Goal: Task Accomplishment & Management: Use online tool/utility

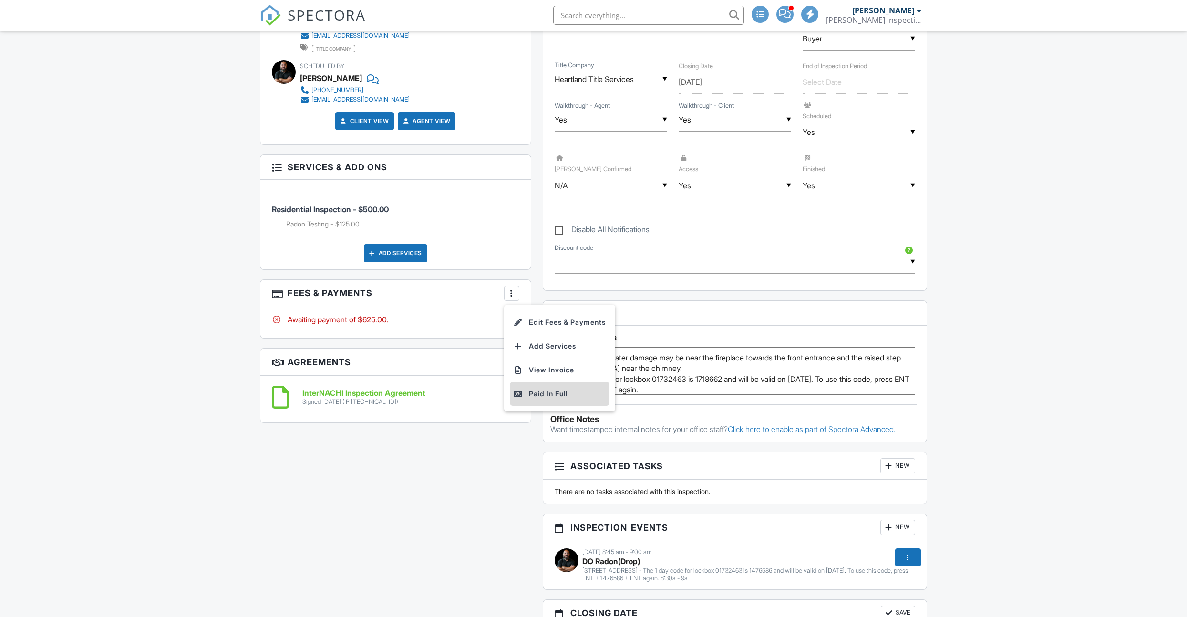
click at [538, 393] on div "Paid In Full" at bounding box center [560, 393] width 92 height 11
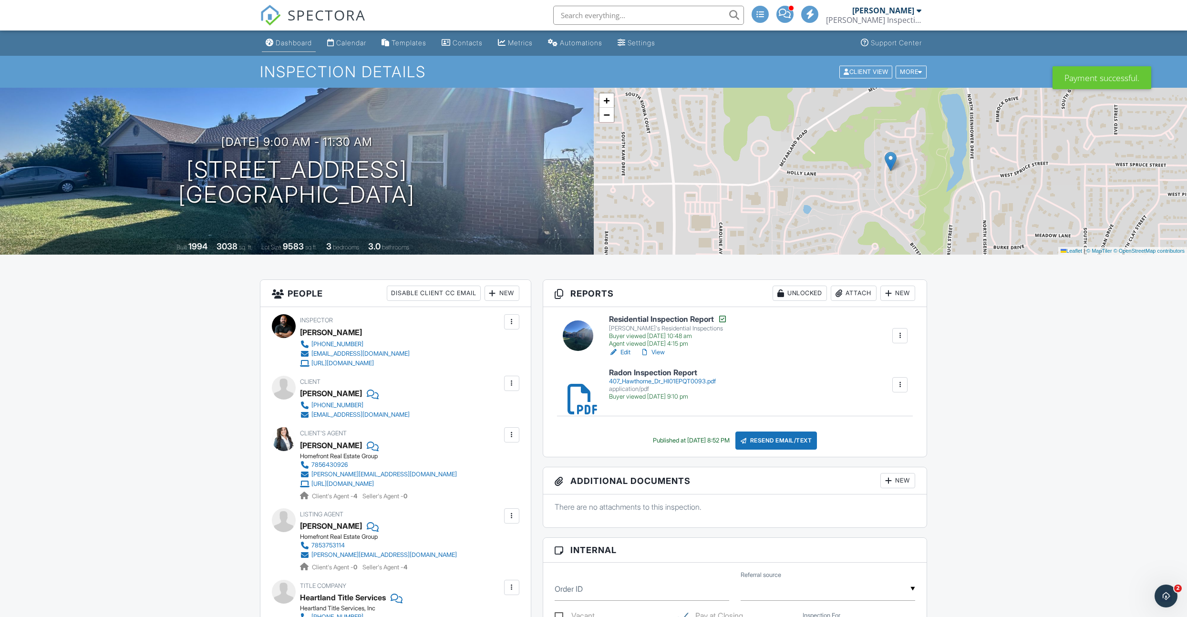
click at [306, 46] on div "Dashboard" at bounding box center [294, 43] width 36 height 8
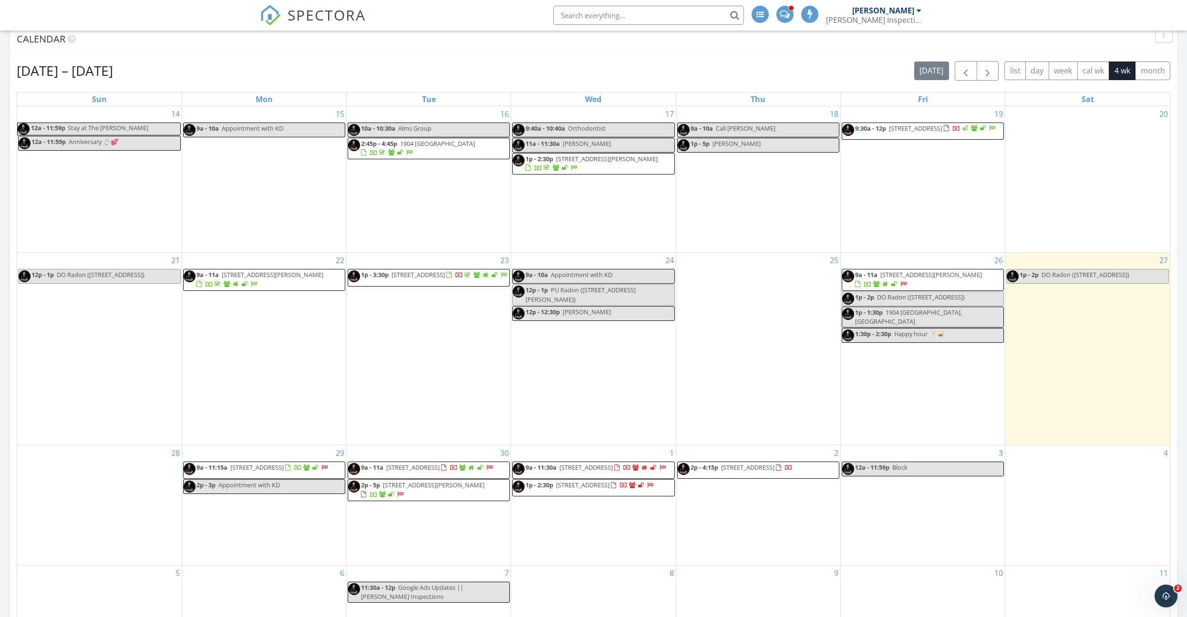
scroll to position [440, 0]
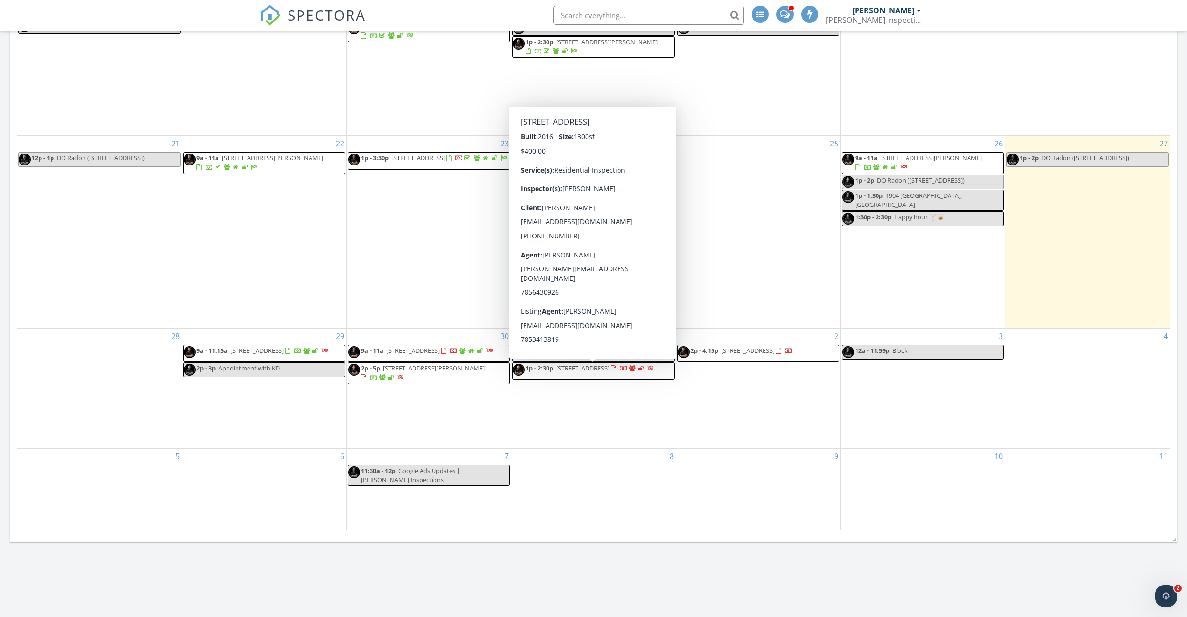
click at [594, 373] on span "430 Laramie St, Manhattan 66502" at bounding box center [582, 368] width 53 height 9
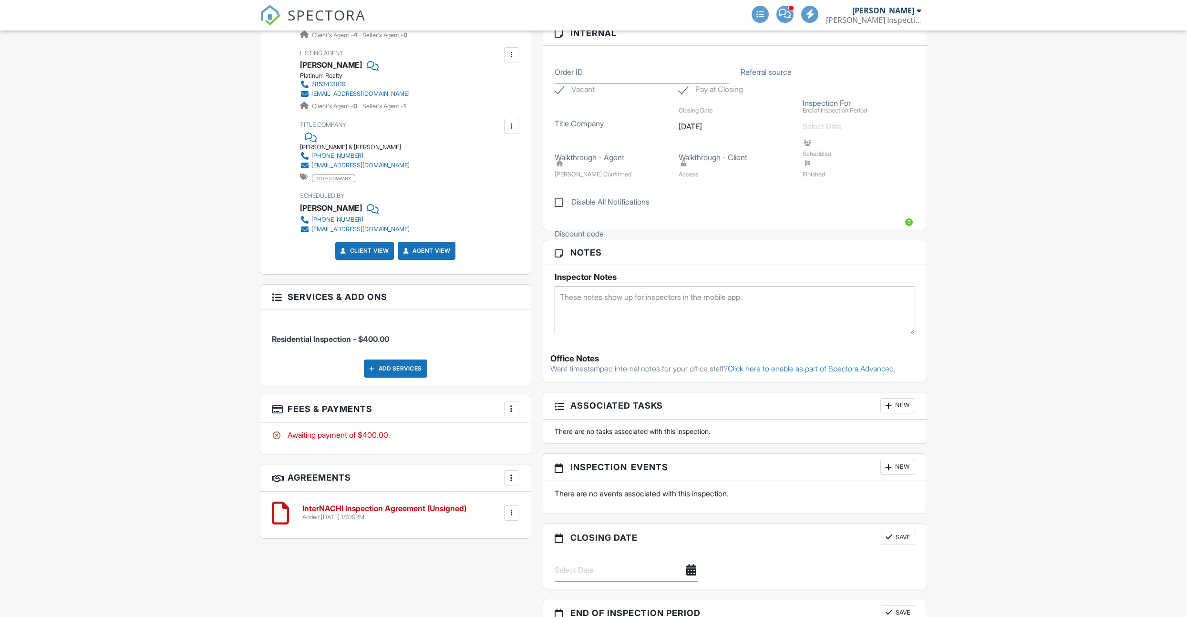
click at [592, 209] on label "Disable All Notifications" at bounding box center [602, 203] width 95 height 12
click at [561, 200] on input "Disable All Notifications" at bounding box center [558, 197] width 6 height 6
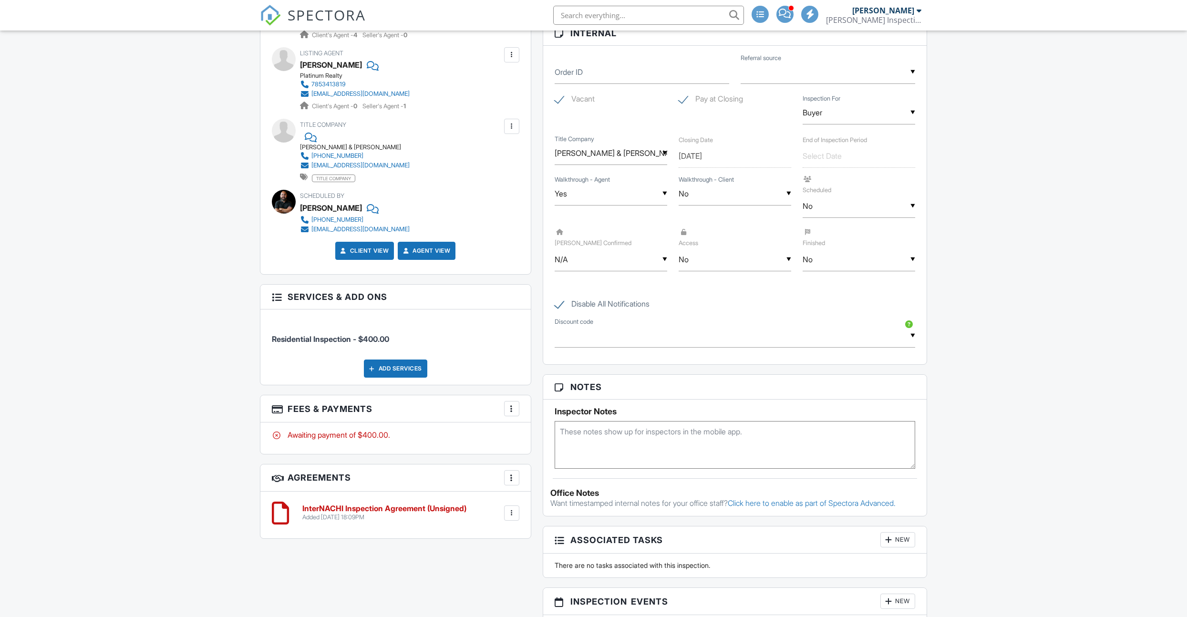
scroll to position [461, 0]
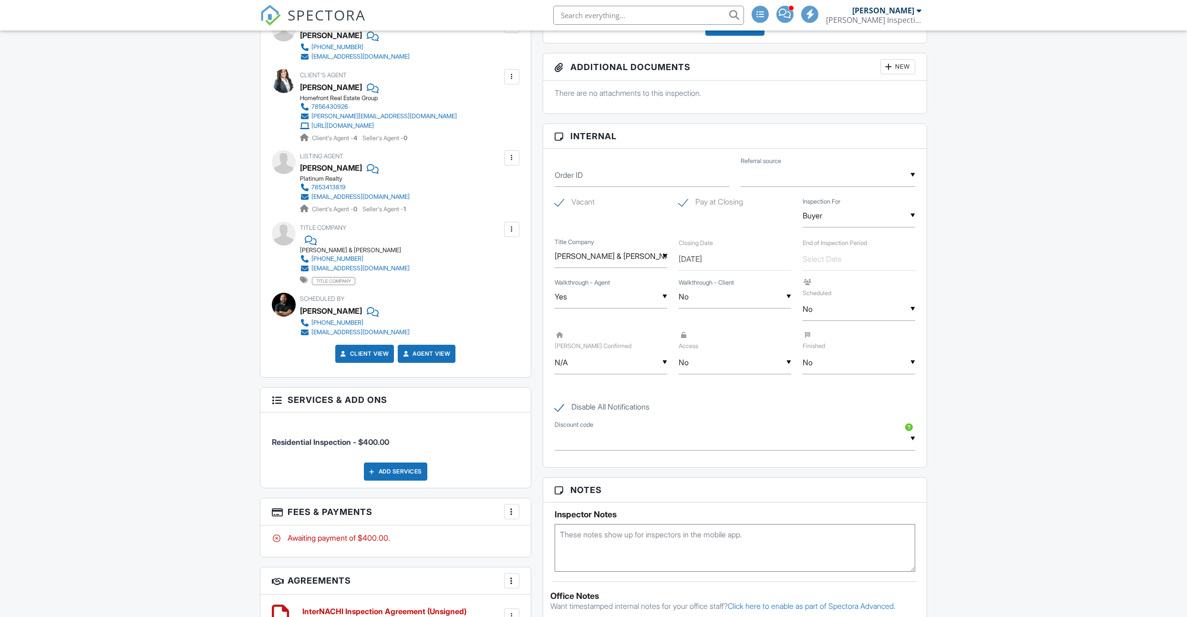
click at [564, 403] on label "Disable All Notifications" at bounding box center [602, 409] width 95 height 12
checkbox input "false"
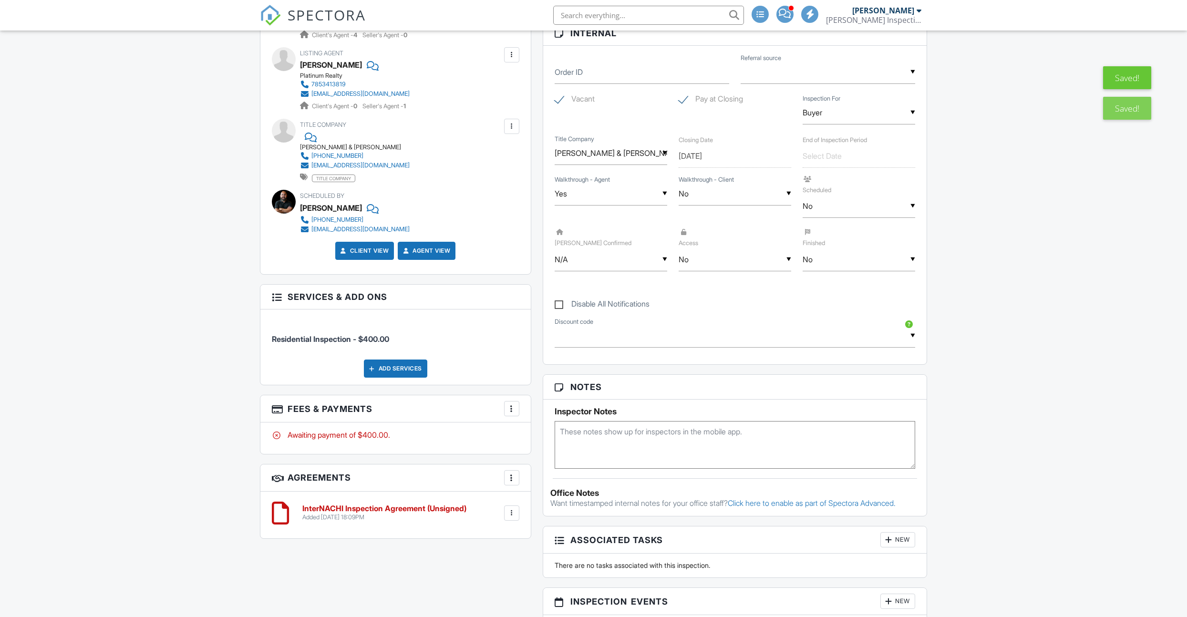
click at [574, 430] on textarea at bounding box center [735, 445] width 361 height 48
paste textarea "This FlexCode™ for lockbox 02142461 is 30723 1391 6904 and will be valid from O…"
type textarea "This FlexCode™ for lockbox 02142461 is 30723 1391 6904 and will be valid from O…"
drag, startPoint x: 975, startPoint y: 432, endPoint x: 961, endPoint y: 432, distance: 13.8
click at [974, 432] on div "Dashboard Calendar Templates Contacts Metrics Automations Settings Support Cent…" at bounding box center [593, 395] width 1187 height 1652
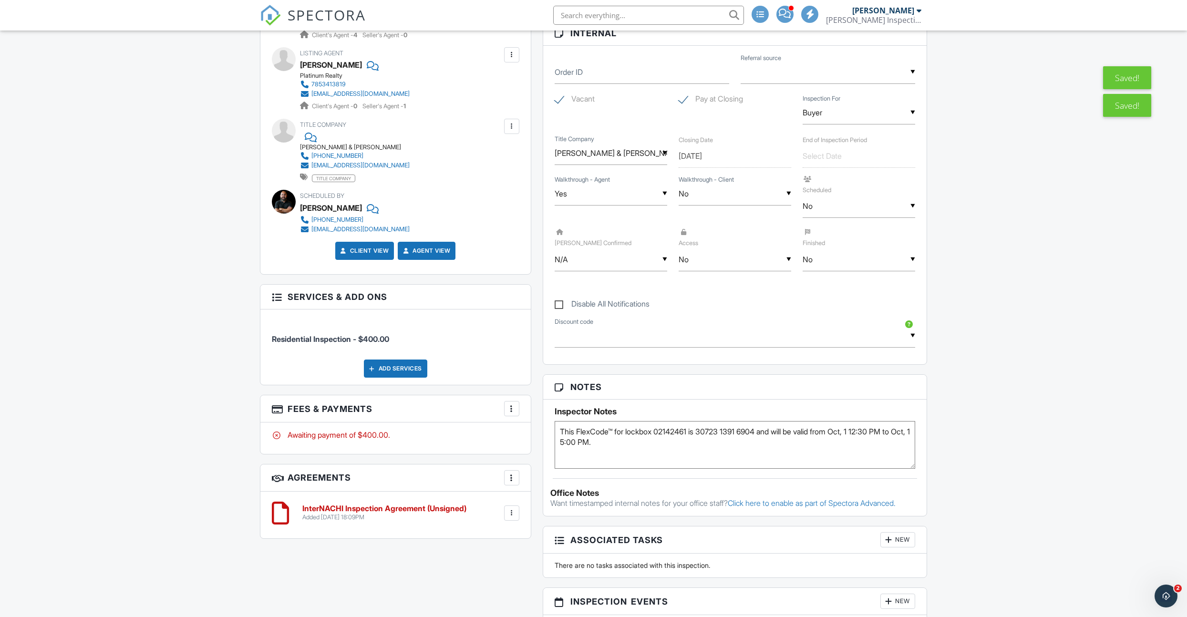
scroll to position [0, 0]
click at [691, 263] on div "▼ No N/A Yes No N/A Yes No" at bounding box center [735, 259] width 113 height 23
click at [699, 307] on span "Yes" at bounding box center [702, 309] width 28 height 24
type input "Yes"
drag, startPoint x: 833, startPoint y: 208, endPoint x: 830, endPoint y: 226, distance: 18.0
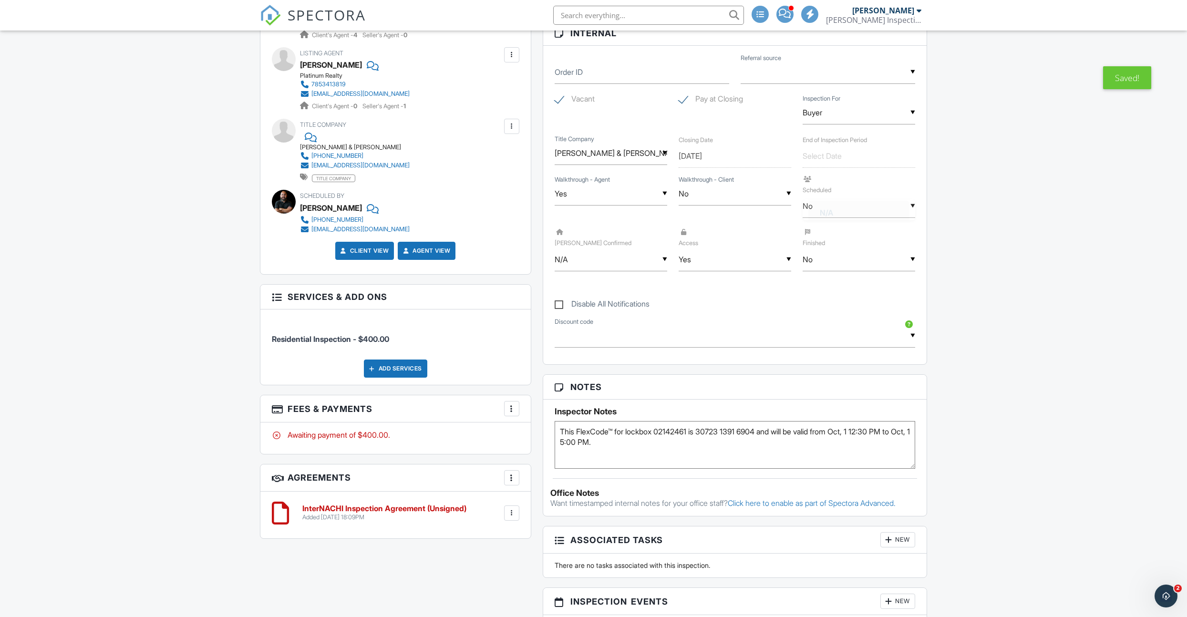
click at [833, 208] on div "▼ No N/A Yes No N/A Yes No" at bounding box center [859, 206] width 113 height 23
drag, startPoint x: 831, startPoint y: 259, endPoint x: 825, endPoint y: 257, distance: 5.9
click at [831, 259] on span "Yes" at bounding box center [826, 255] width 28 height 24
type input "Yes"
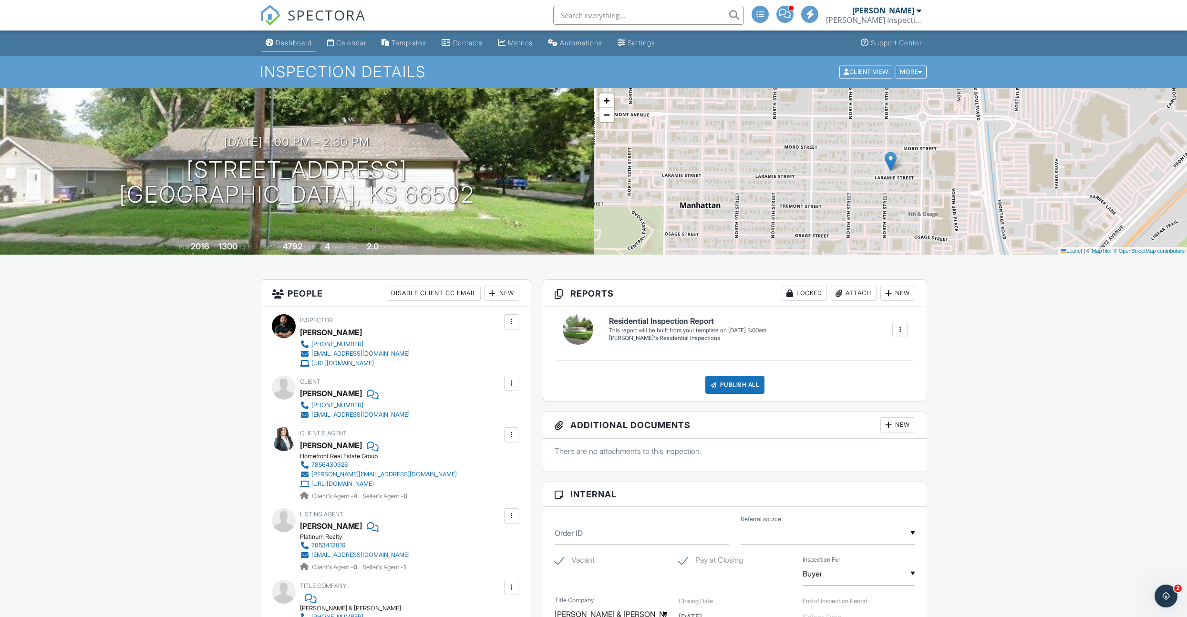
click at [282, 41] on div "Dashboard" at bounding box center [294, 43] width 36 height 8
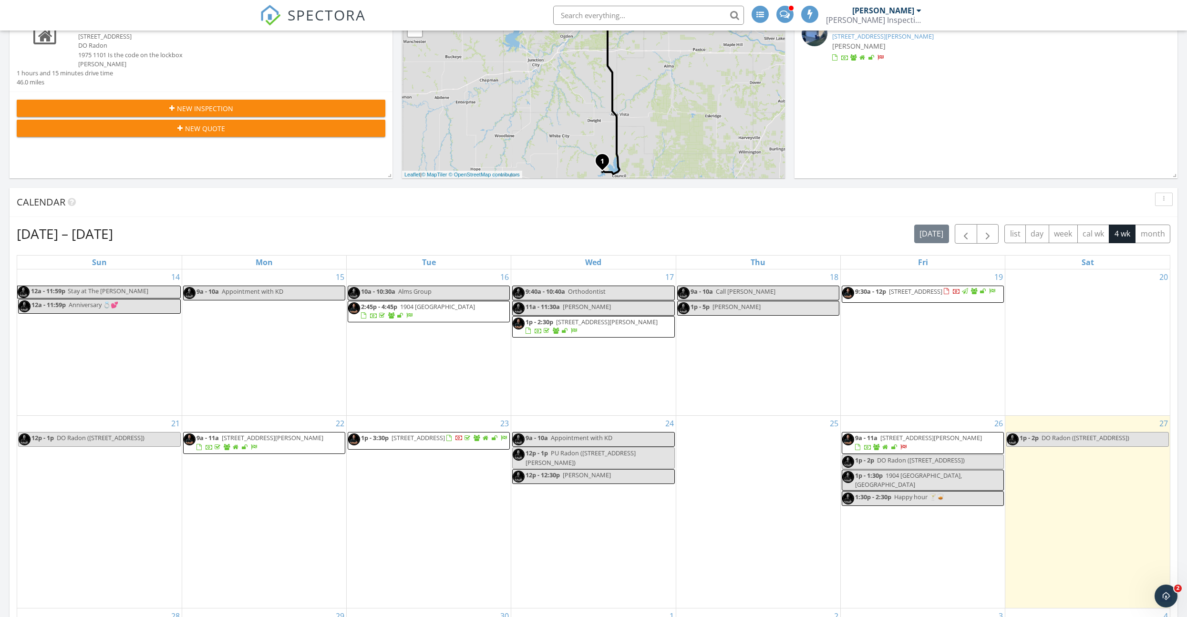
scroll to position [503, 0]
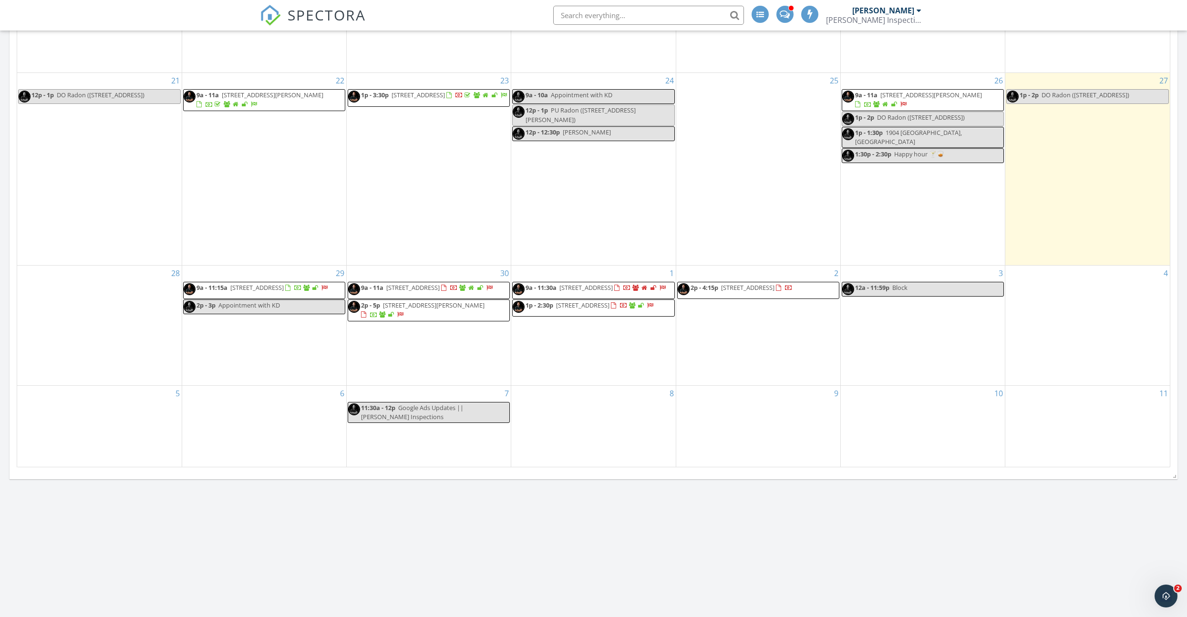
click at [751, 288] on span "[STREET_ADDRESS]" at bounding box center [747, 287] width 53 height 9
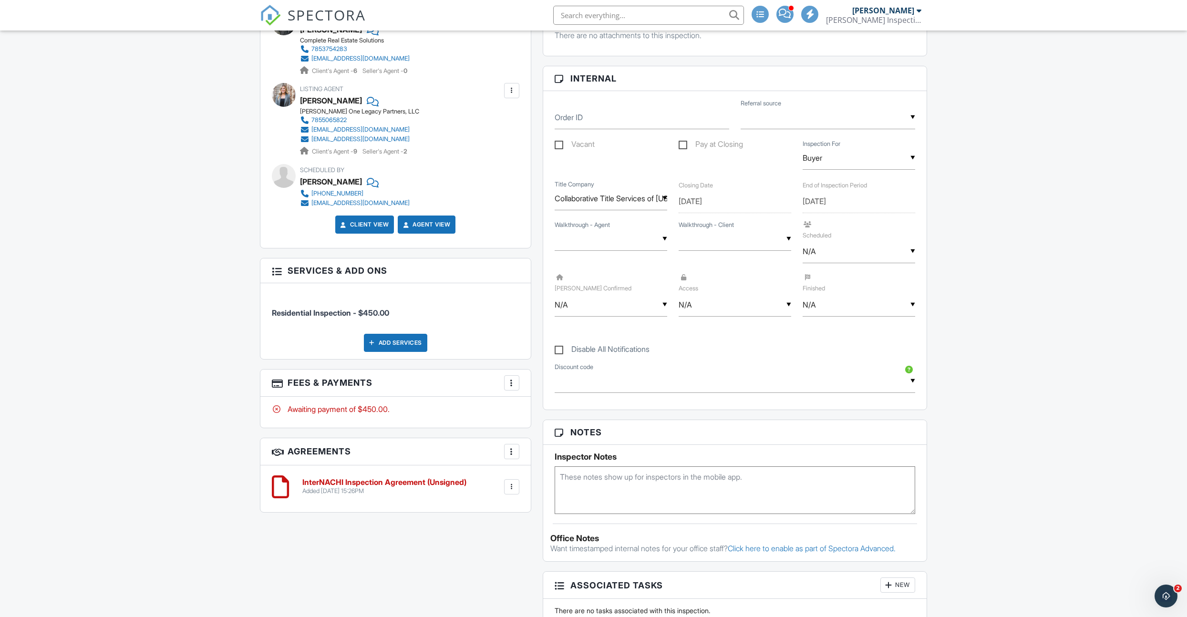
scroll to position [424, 0]
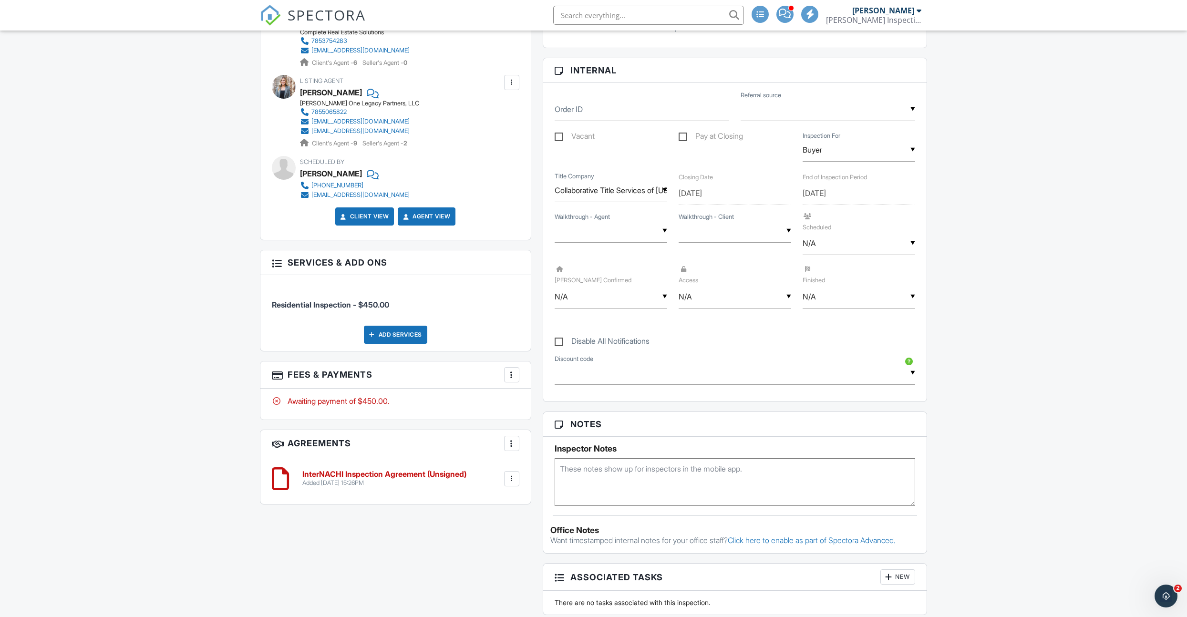
click at [572, 230] on div "▼ Unknown Yes No Unknown Yes No" at bounding box center [611, 230] width 113 height 23
click at [582, 271] on span "Unknown" at bounding box center [588, 280] width 48 height 24
type input "Unknown"
click at [687, 236] on div "▼ Unknown Yes No Unknown Yes No" at bounding box center [735, 230] width 113 height 23
click at [698, 276] on span "Unknown" at bounding box center [712, 280] width 48 height 24
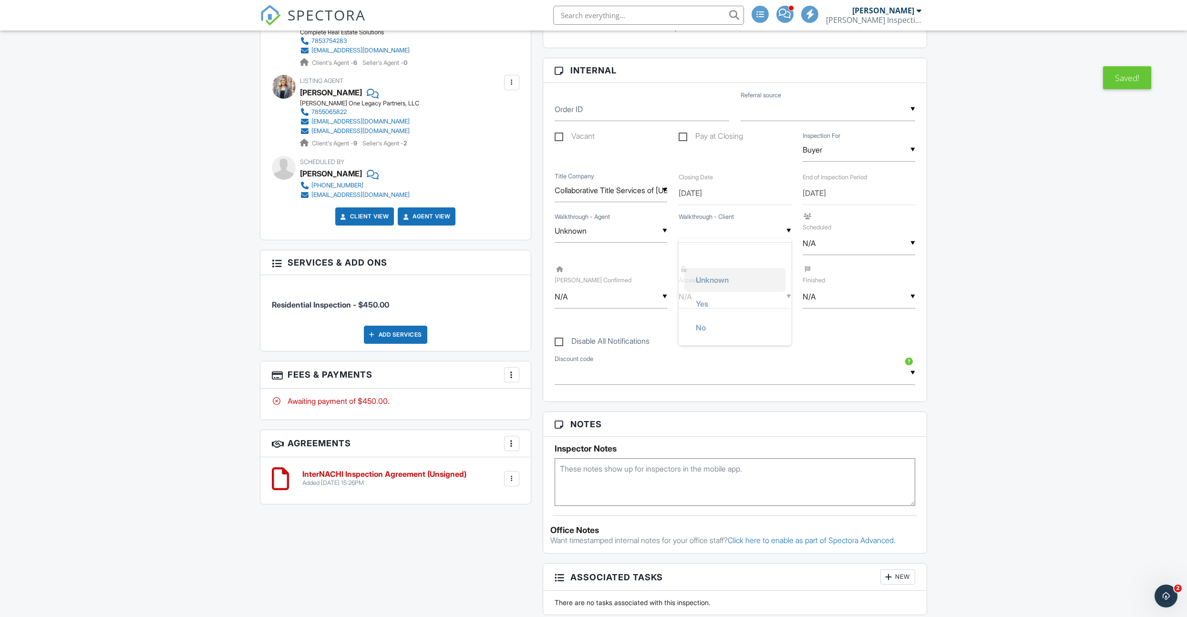
type input "Unknown"
drag, startPoint x: 823, startPoint y: 249, endPoint x: 825, endPoint y: 265, distance: 15.5
click at [823, 249] on div "▼ N/A N/A Yes No N/A Yes No" at bounding box center [859, 243] width 113 height 23
drag, startPoint x: 828, startPoint y: 295, endPoint x: 676, endPoint y: 303, distance: 151.9
click at [827, 295] on span "Yes" at bounding box center [826, 292] width 28 height 24
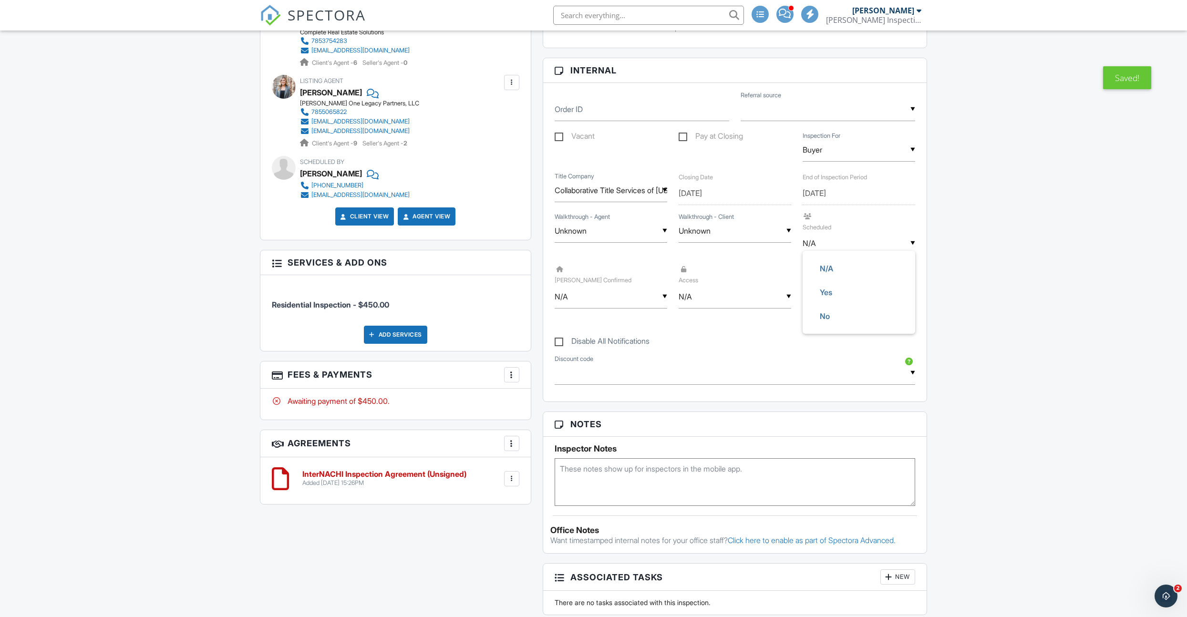
type input "Yes"
click at [583, 302] on div "▼ N/A N/A Yes No N/A Yes No" at bounding box center [611, 296] width 113 height 23
drag, startPoint x: 744, startPoint y: 301, endPoint x: 711, endPoint y: 300, distance: 32.9
click at [743, 301] on div "▼ N/A N/A Yes No N/A Yes No" at bounding box center [735, 296] width 113 height 23
click at [710, 376] on span "No" at bounding box center [700, 370] width 25 height 24
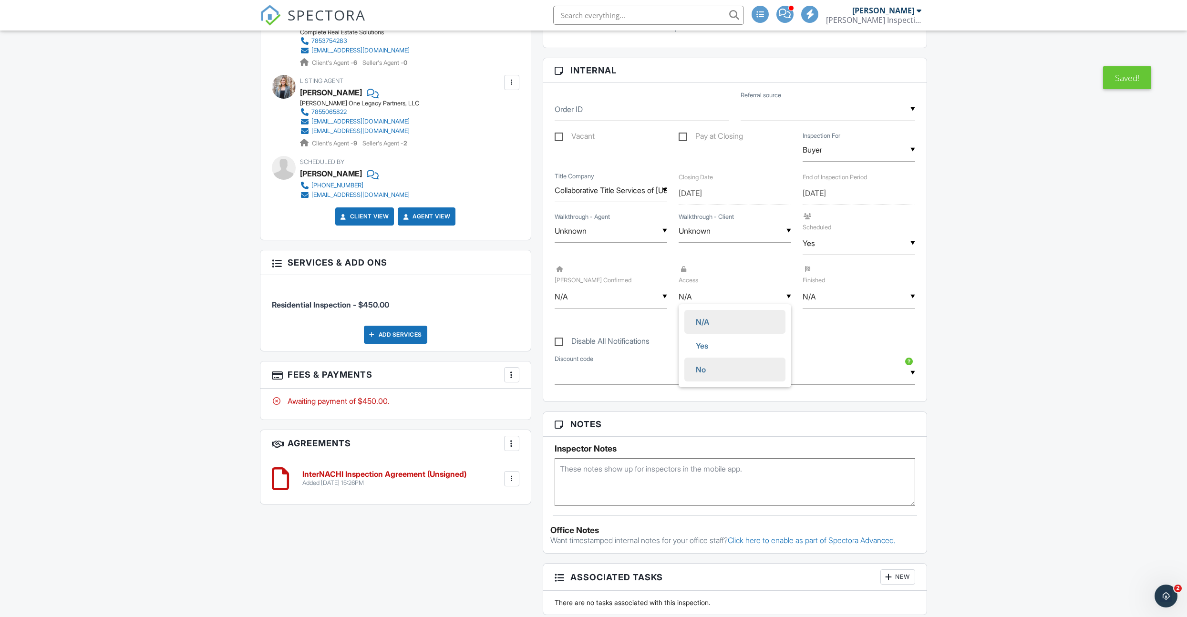
type input "No"
click at [830, 296] on div "▼ N/A N/A Yes No N/A Yes No" at bounding box center [859, 296] width 113 height 23
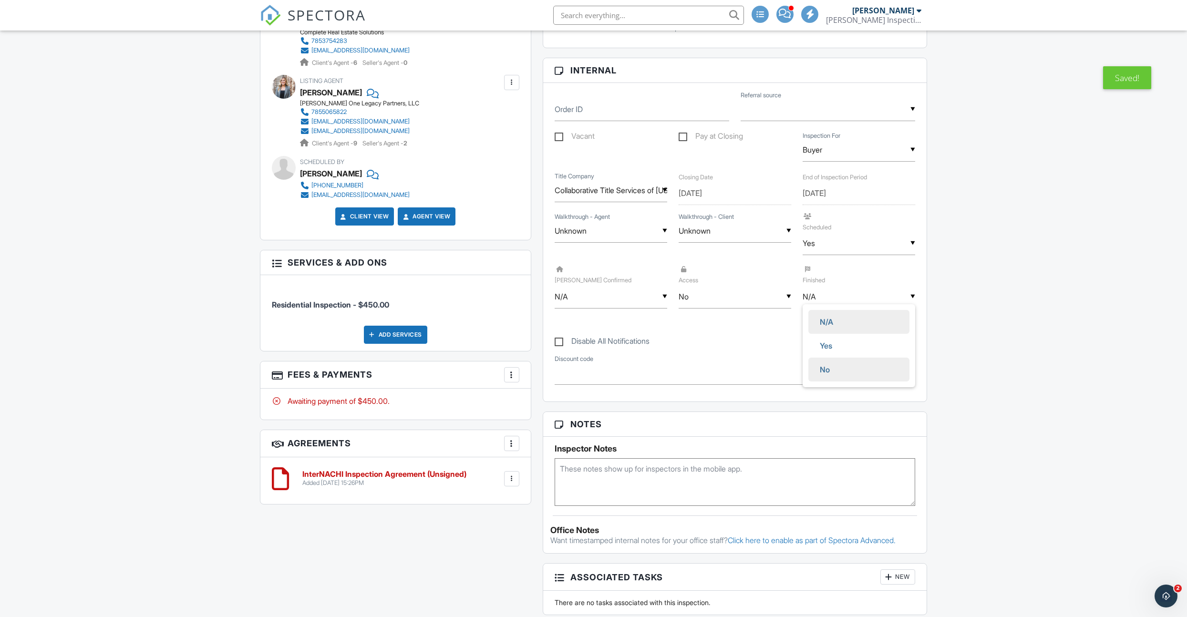
click at [829, 373] on span "No" at bounding box center [824, 370] width 25 height 24
type input "No"
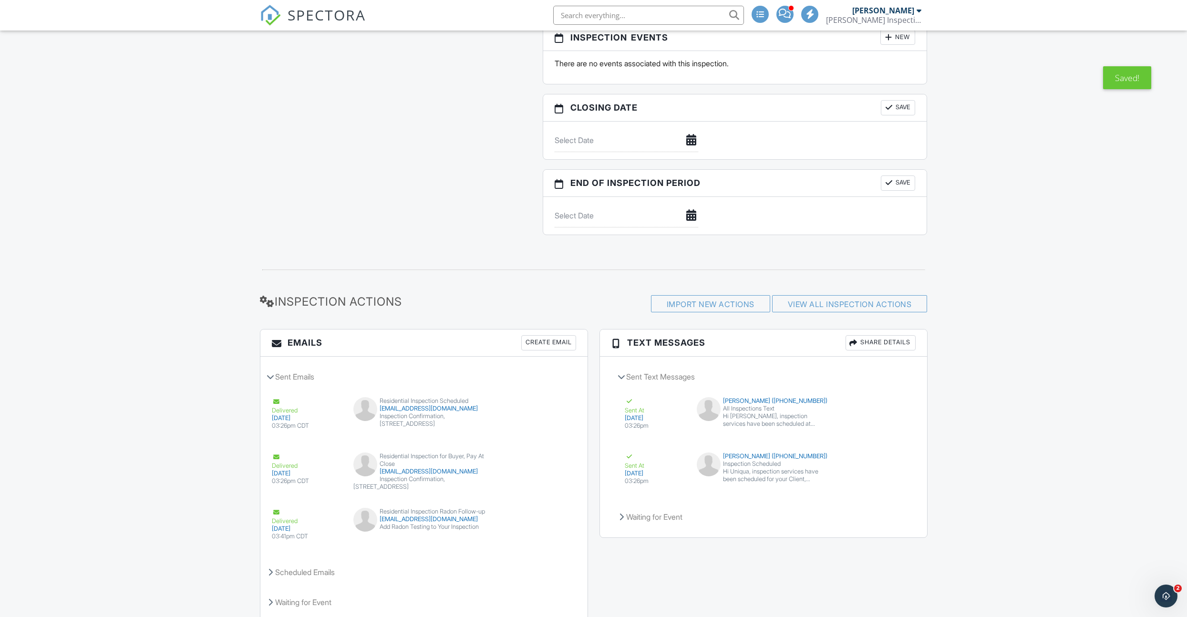
scroll to position [1065, 0]
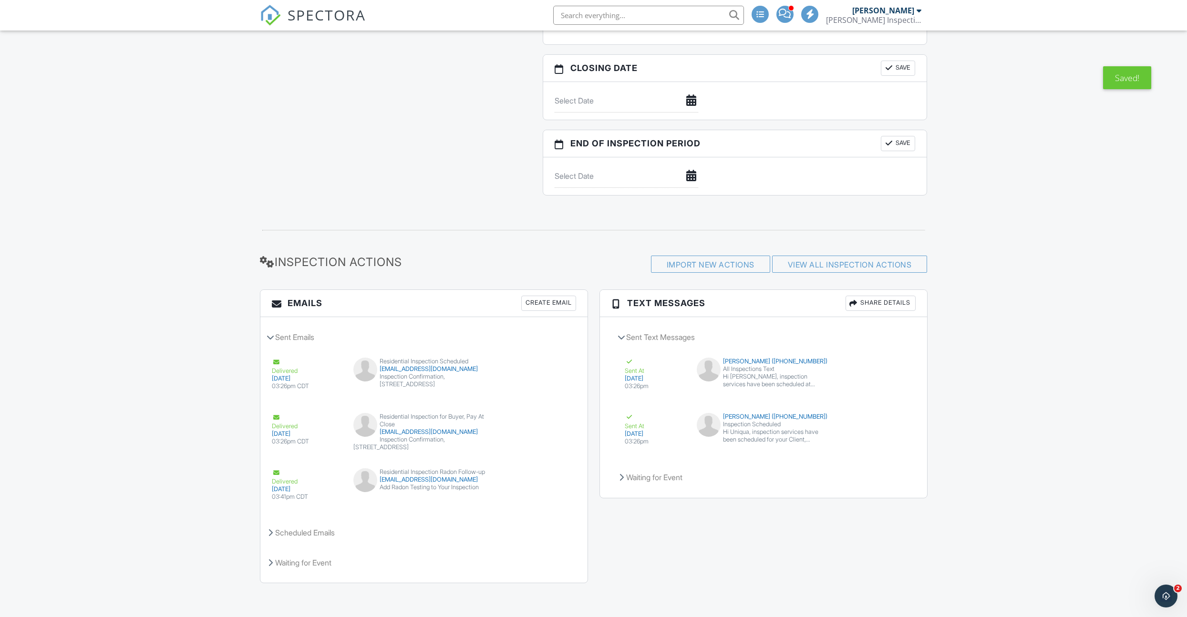
click at [544, 304] on div "Create Email" at bounding box center [548, 303] width 55 height 15
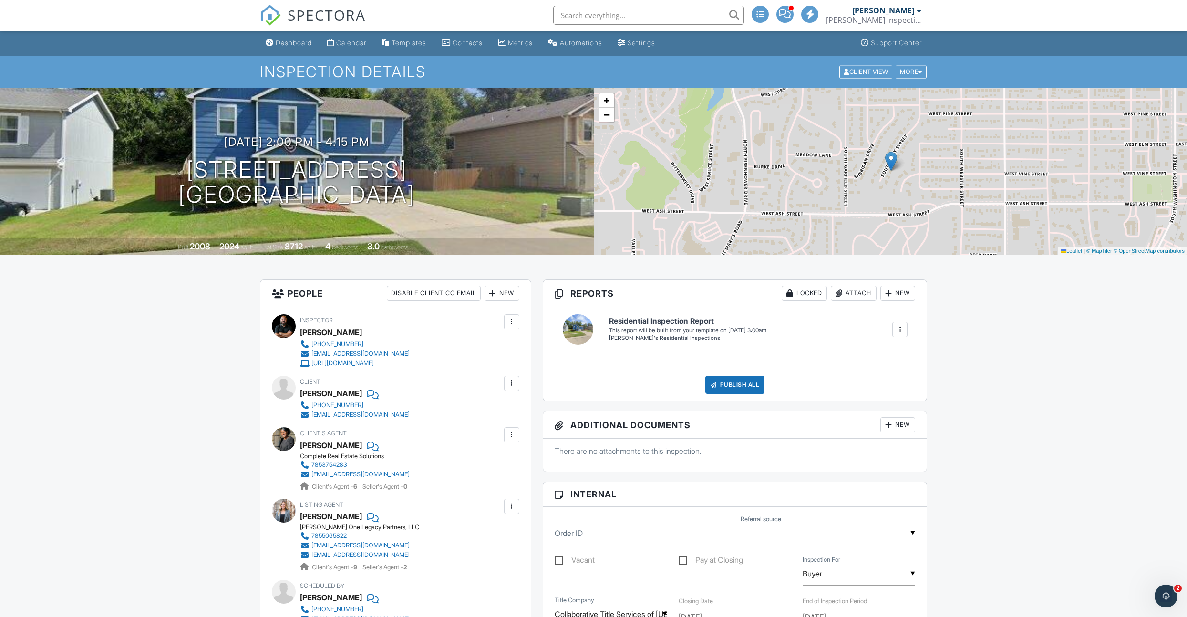
click at [278, 47] on link "Dashboard" at bounding box center [289, 43] width 54 height 18
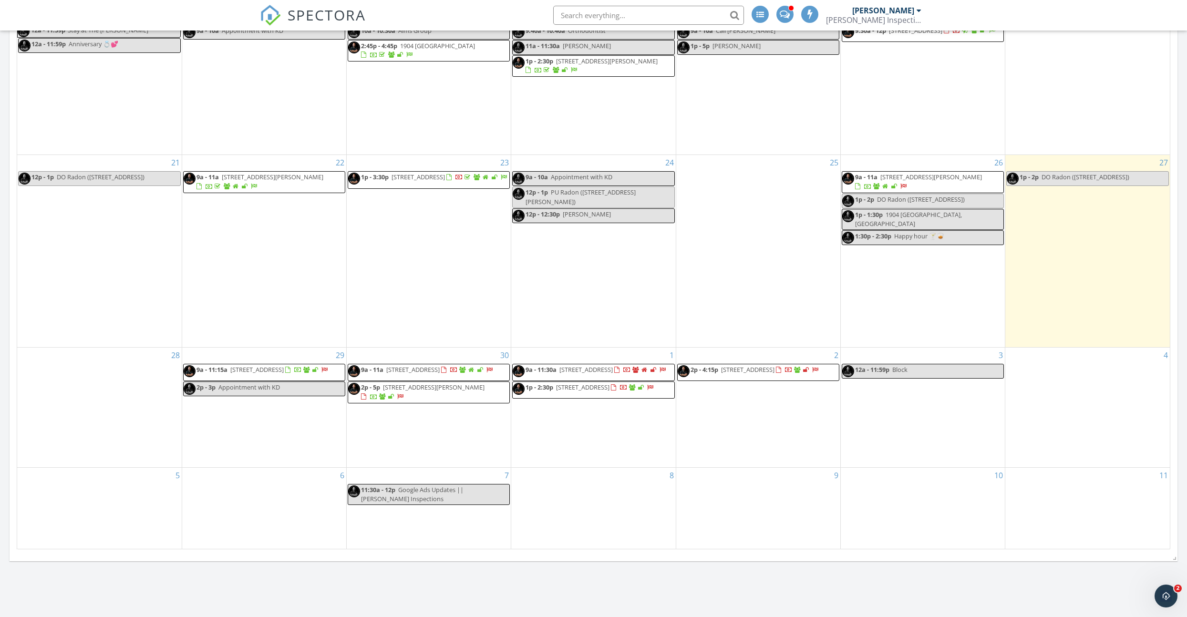
scroll to position [381, 0]
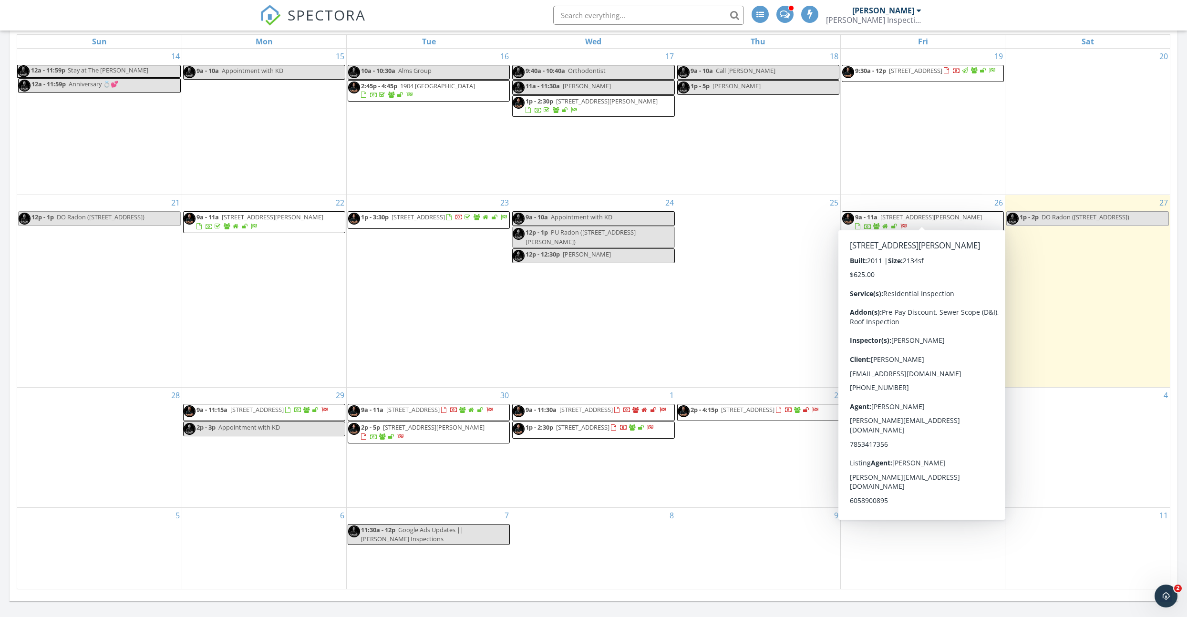
click at [932, 219] on span "9a - 11a [STREET_ADDRESS][PERSON_NAME]" at bounding box center [922, 222] width 161 height 19
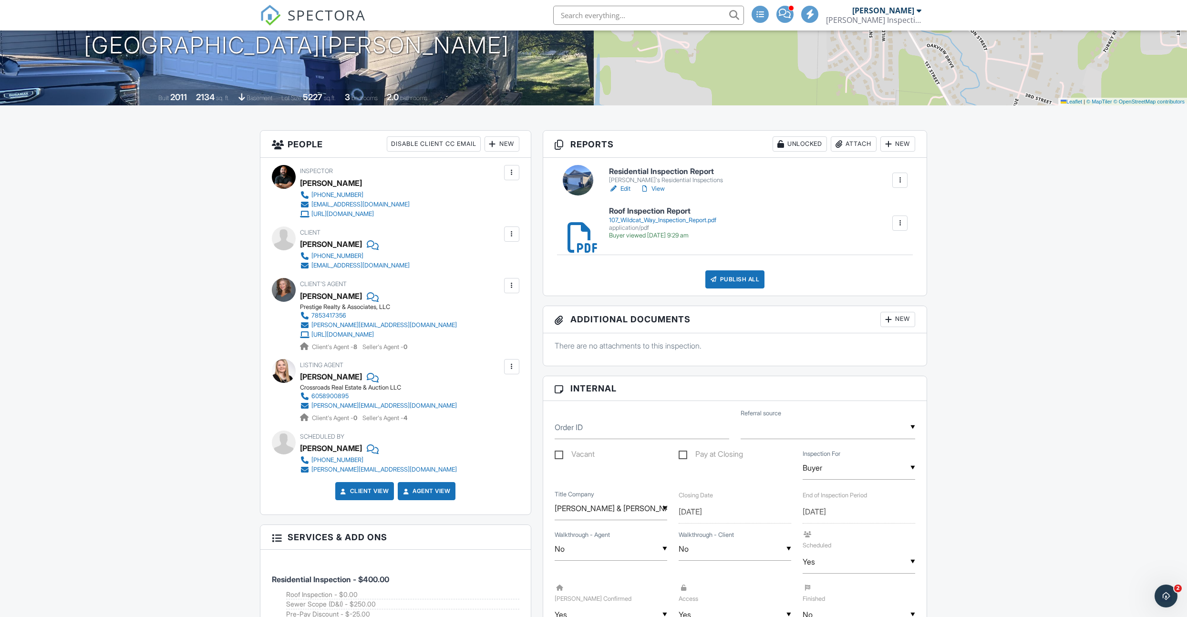
scroll to position [138, 0]
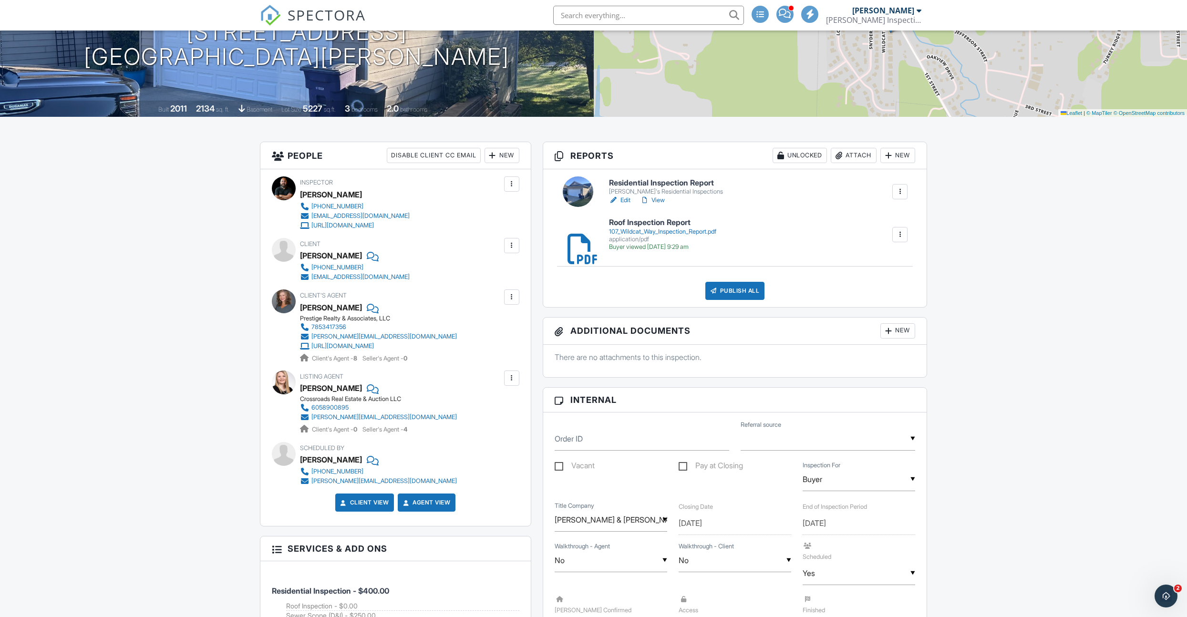
click at [621, 199] on link "Edit" at bounding box center [619, 201] width 21 height 10
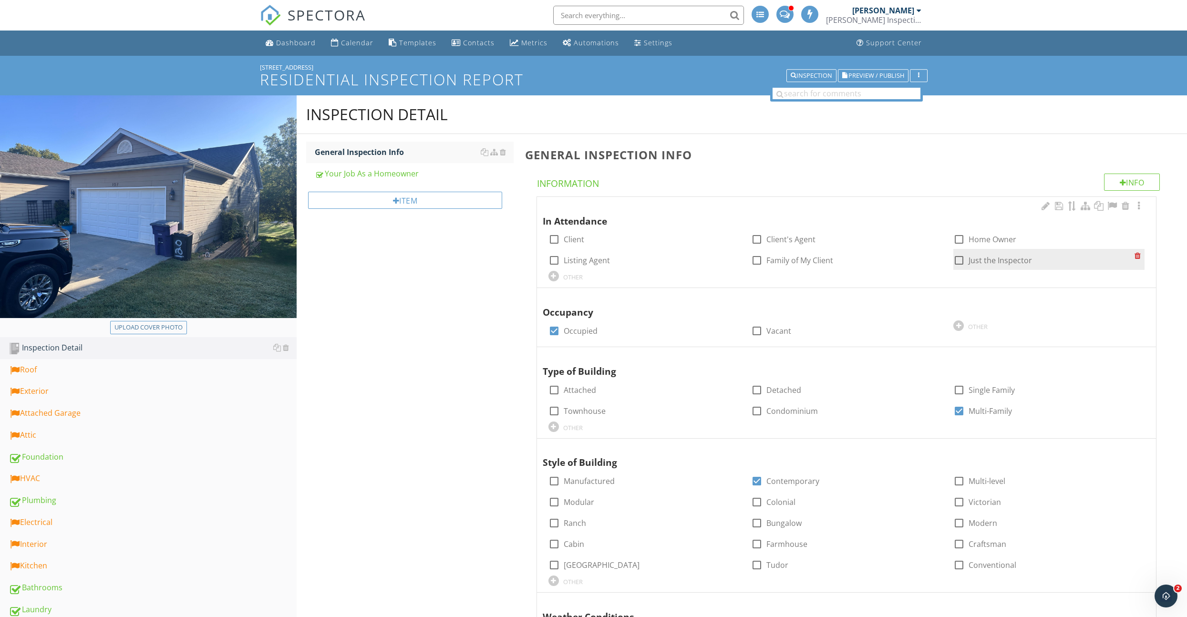
click at [959, 260] on div at bounding box center [959, 260] width 16 height 16
checkbox input "true"
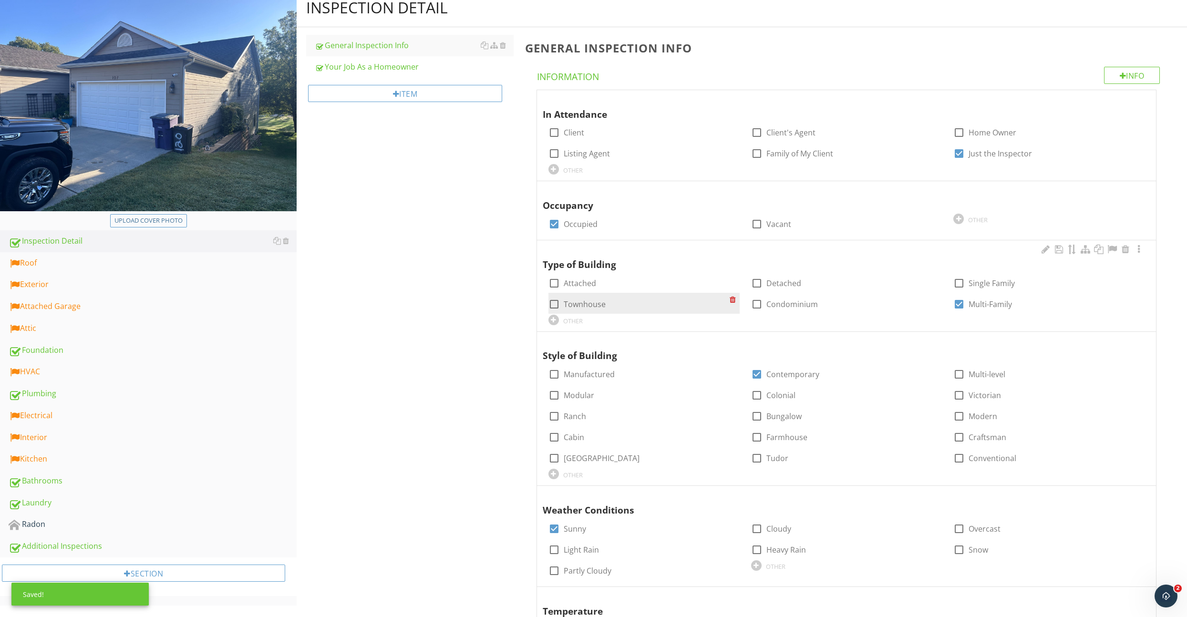
scroll to position [166, 0]
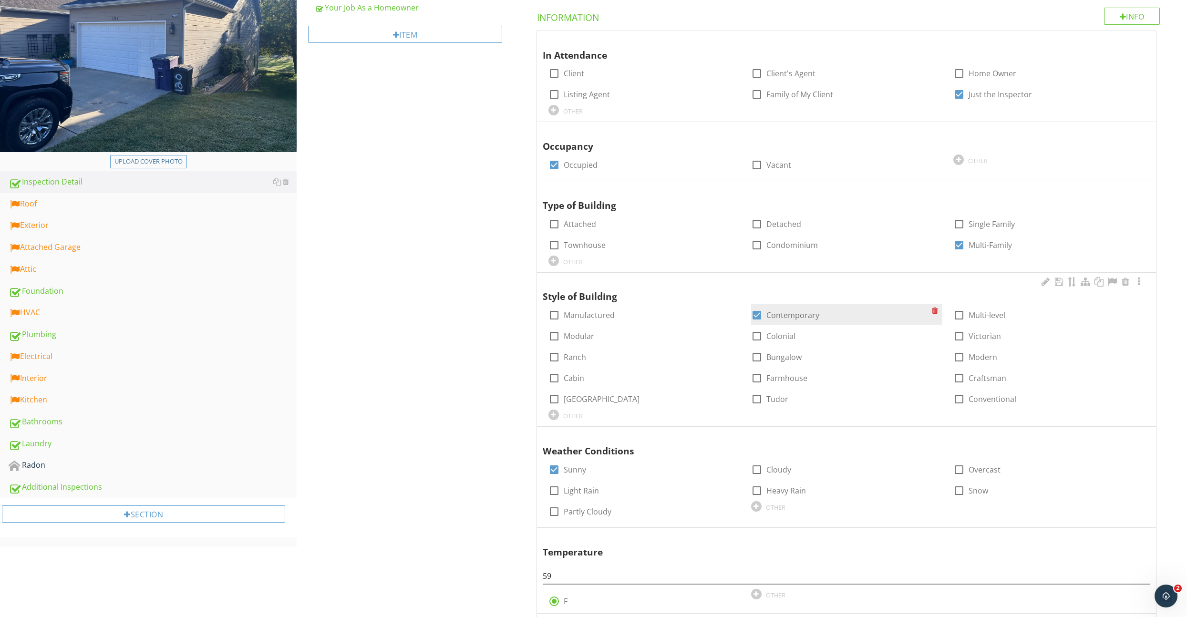
click at [759, 315] on div at bounding box center [757, 315] width 16 height 16
checkbox input "false"
click at [961, 401] on div at bounding box center [959, 399] width 16 height 16
checkbox input "true"
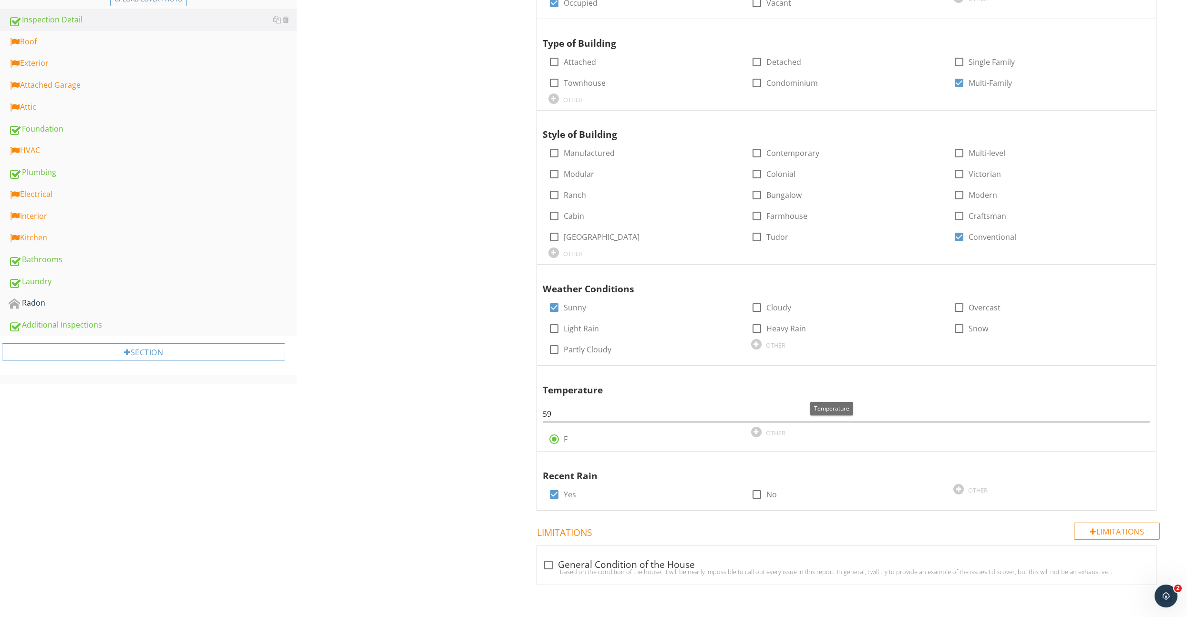
scroll to position [0, 0]
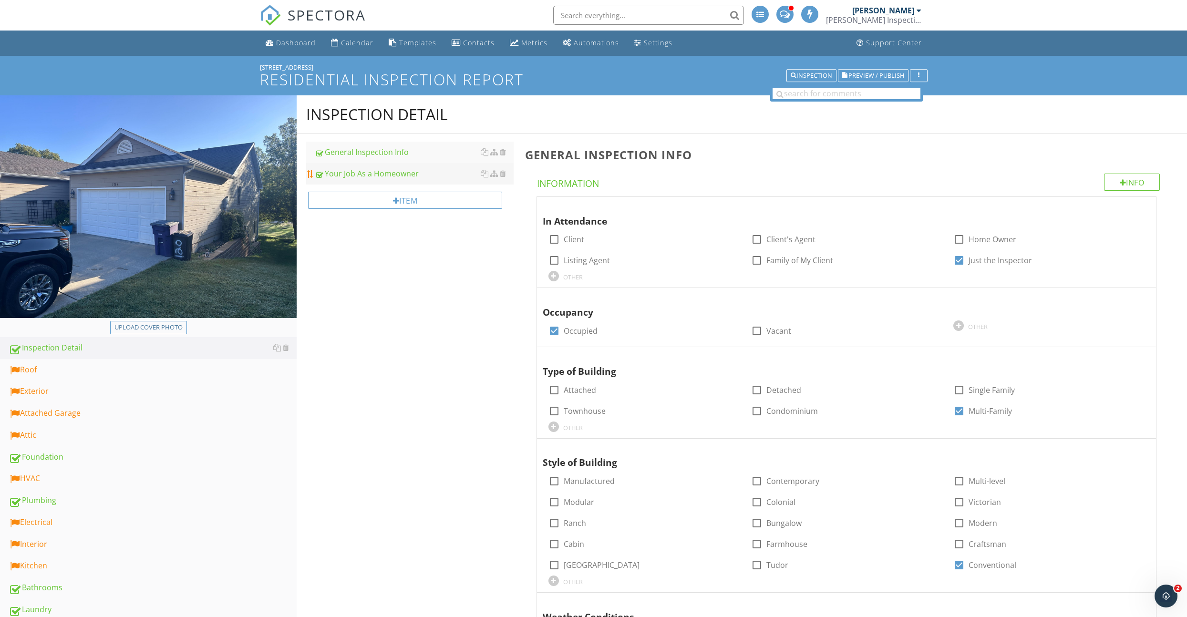
click at [359, 177] on div "Your Job As a Homeowner" at bounding box center [414, 173] width 199 height 11
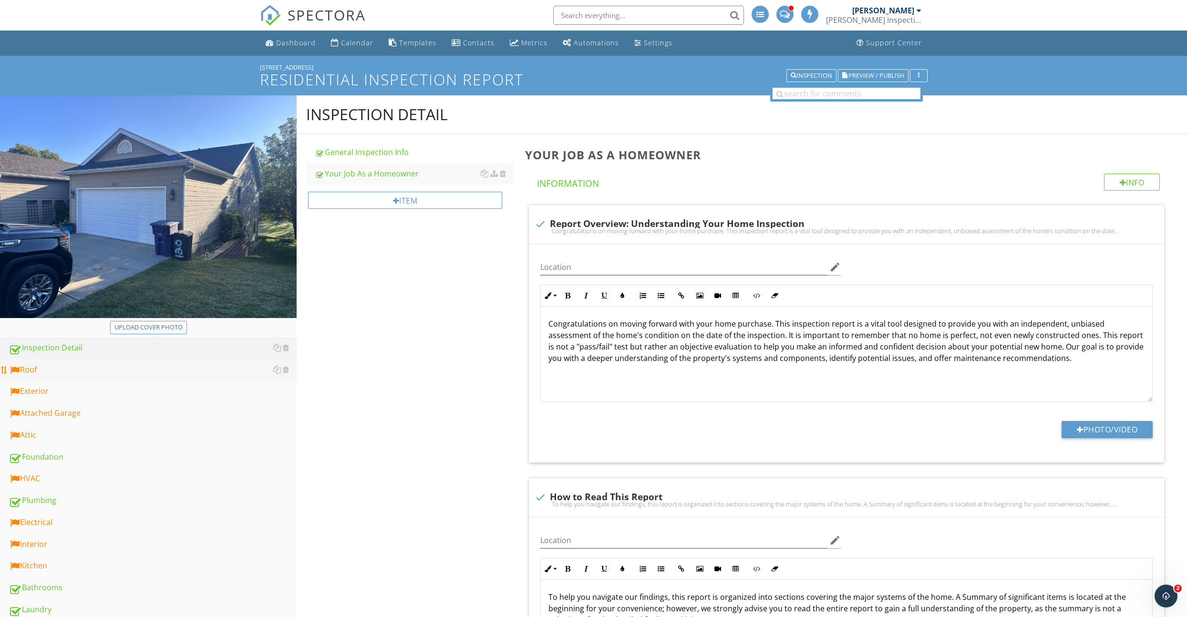
drag, startPoint x: 63, startPoint y: 370, endPoint x: 127, endPoint y: 370, distance: 63.9
click at [63, 370] on div "Roof" at bounding box center [153, 370] width 288 height 12
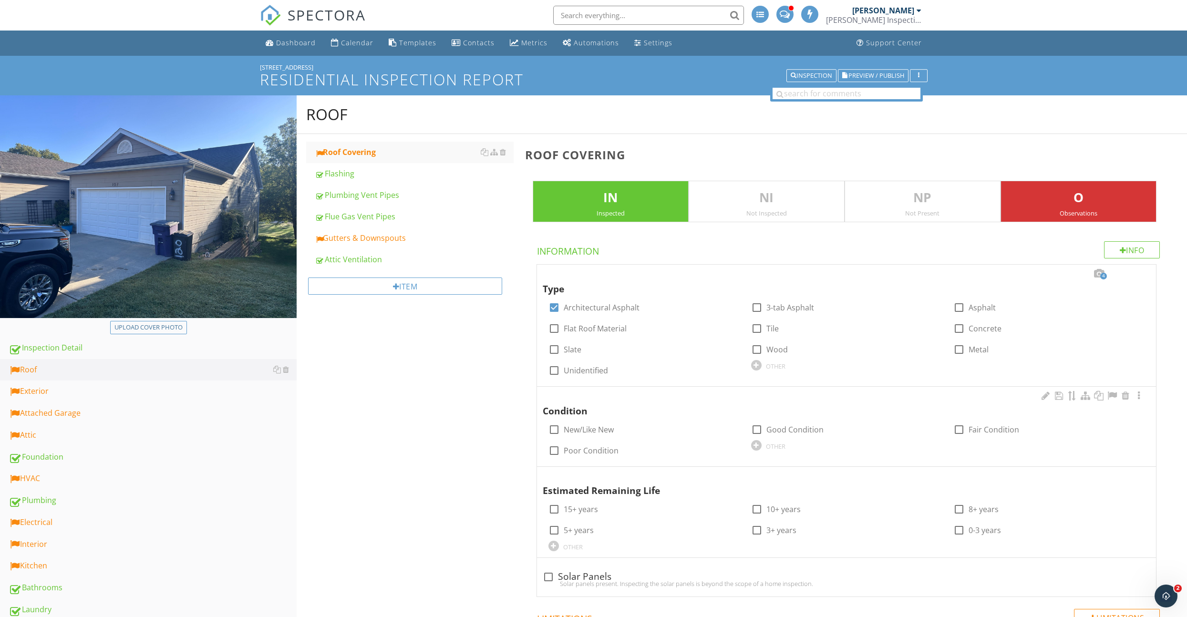
scroll to position [3, 0]
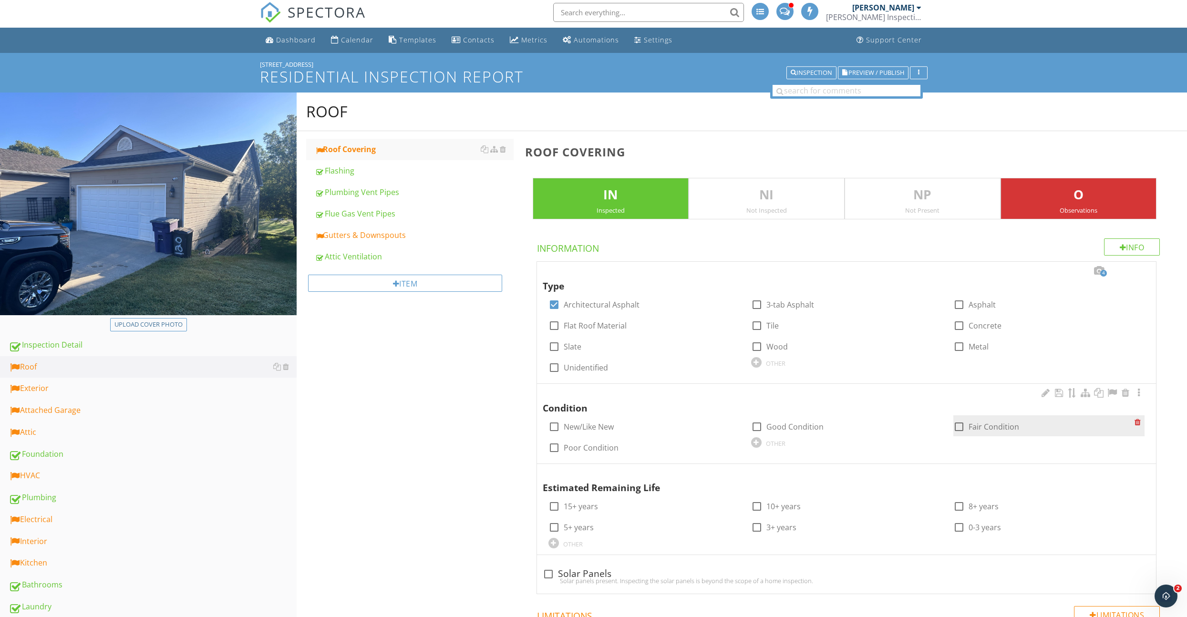
drag, startPoint x: 961, startPoint y: 426, endPoint x: 953, endPoint y: 428, distance: 7.9
click at [961, 426] on div at bounding box center [959, 427] width 16 height 16
checkbox input "true"
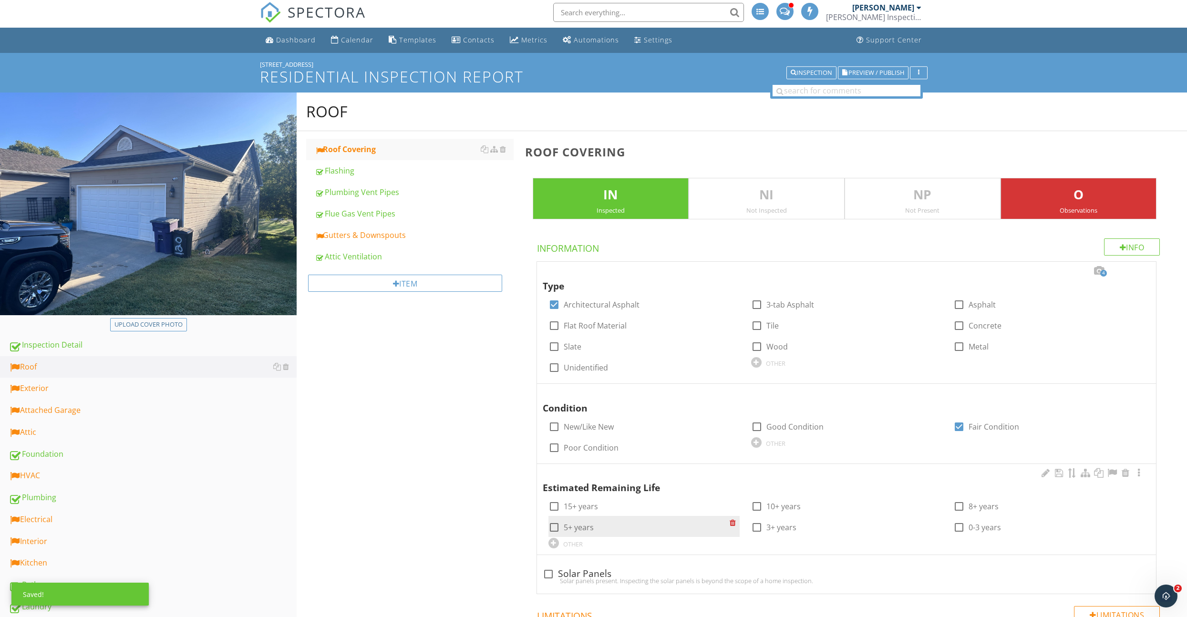
click at [576, 526] on label "5+ years" at bounding box center [579, 528] width 30 height 10
checkbox input "true"
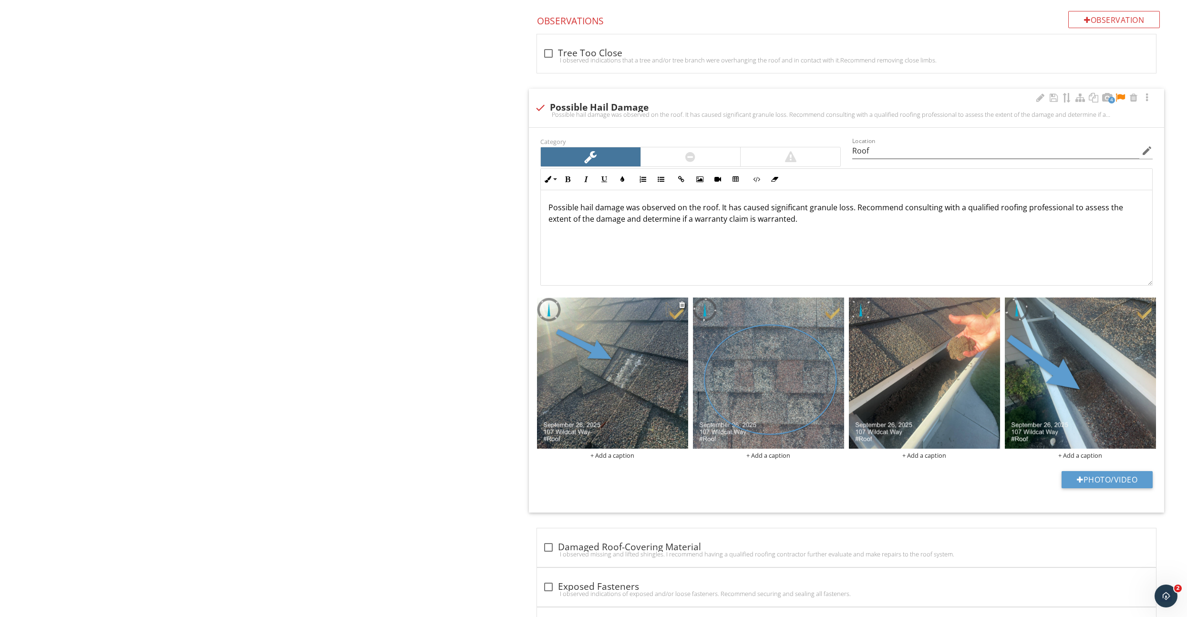
scroll to position [995, 0]
click at [681, 309] on div at bounding box center [683, 304] width 8 height 11
click at [681, 302] on div at bounding box center [682, 305] width 6 height 8
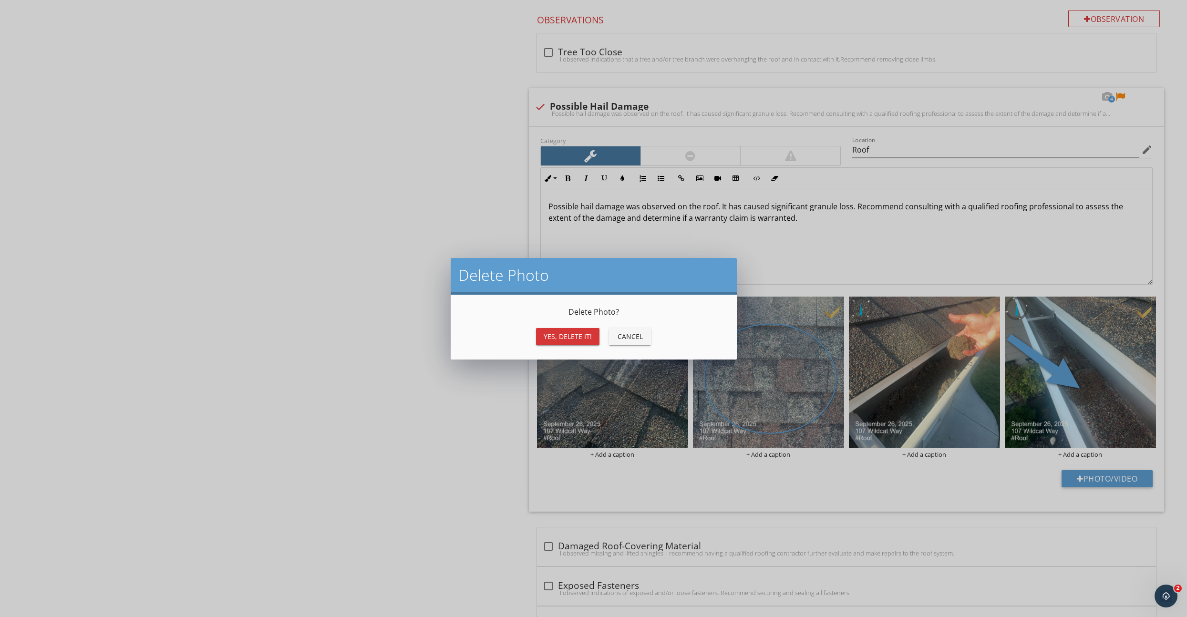
click at [553, 336] on div "Yes, Delete it!" at bounding box center [568, 337] width 48 height 10
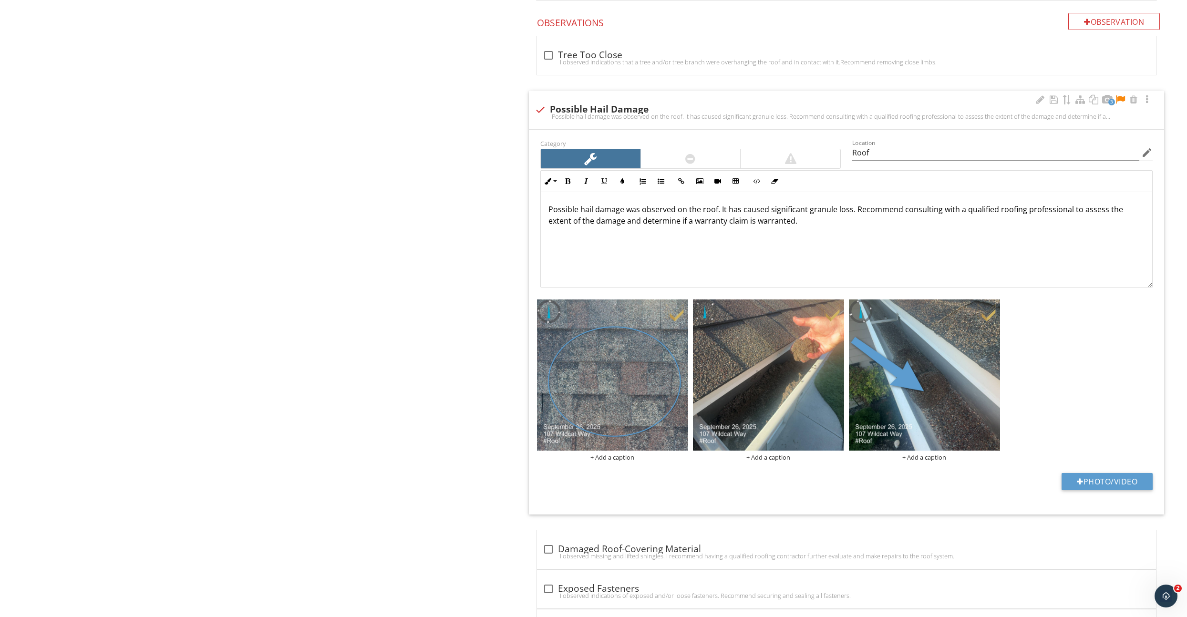
scroll to position [989, 0]
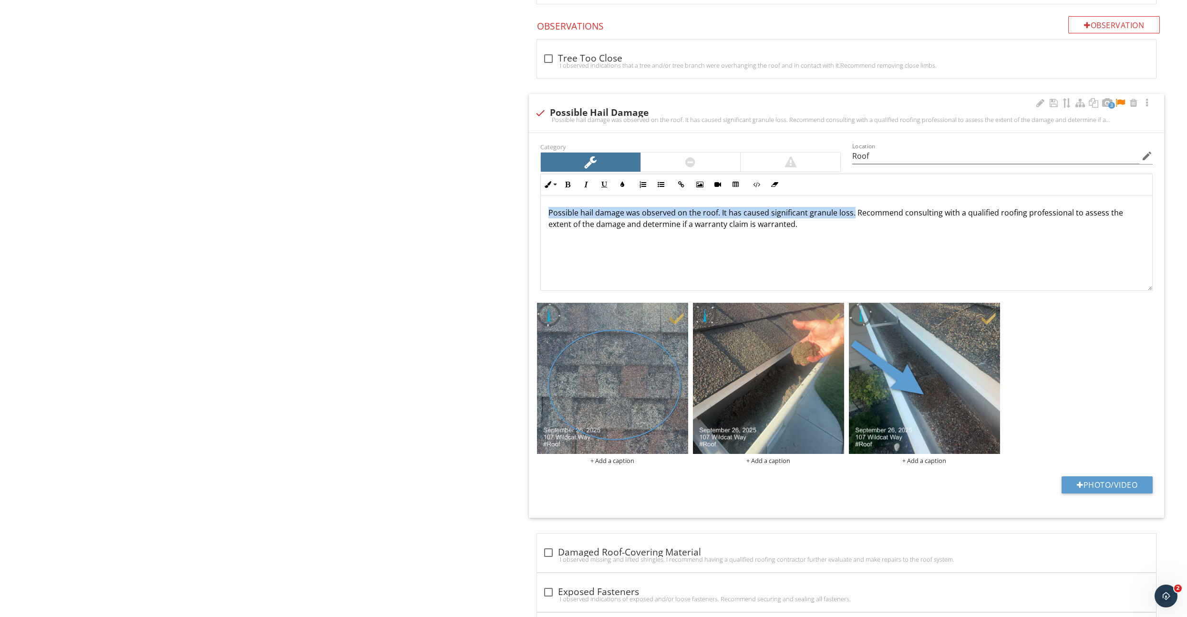
drag, startPoint x: 850, startPoint y: 213, endPoint x: 541, endPoint y: 197, distance: 309.5
click at [543, 197] on div "Possible hail damage was observed on the roof. It has caused significant granul…" at bounding box center [847, 243] width 612 height 95
copy p "Possible hail damage was observed on the roof. It has caused significant granul…"
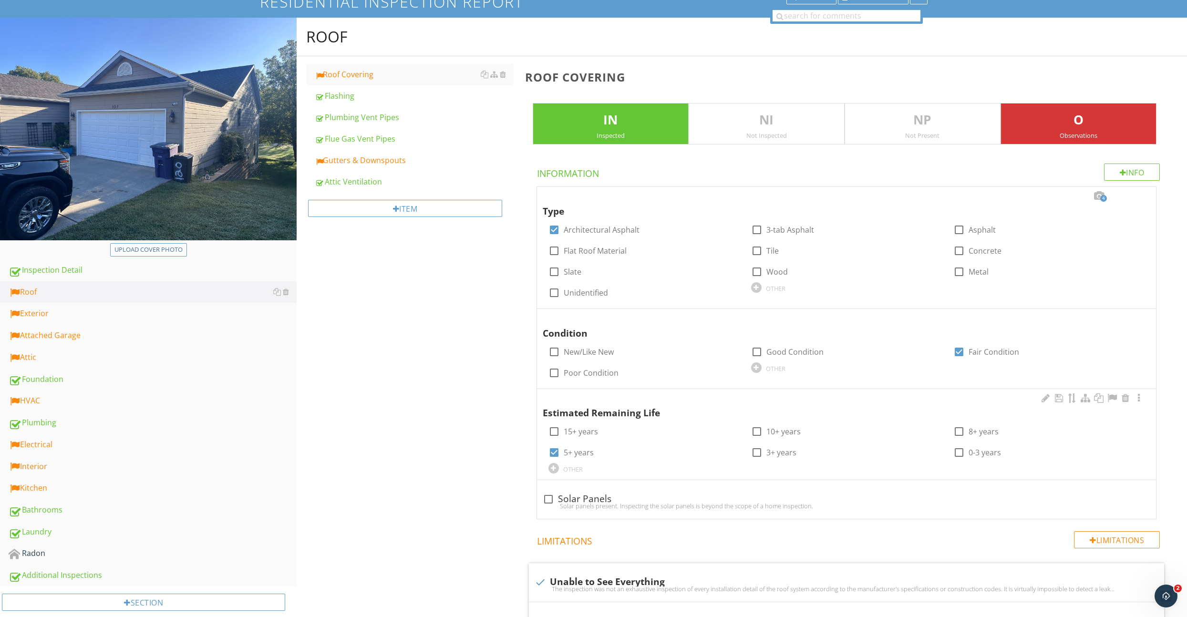
scroll to position [0, 0]
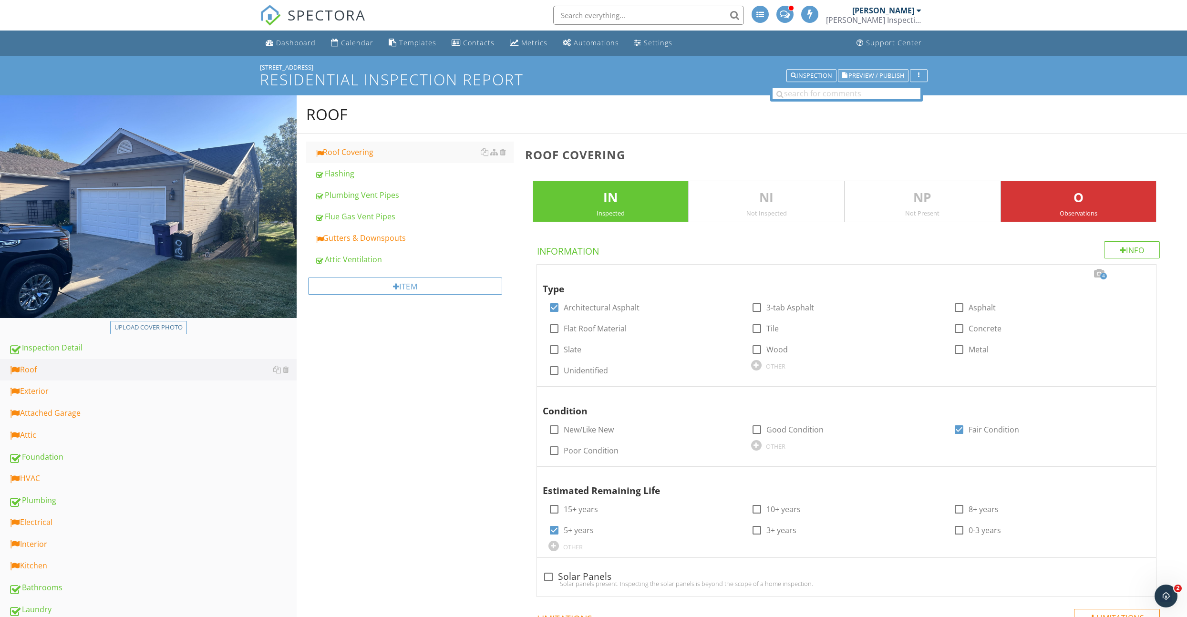
click at [867, 75] on span "Preview / Publish" at bounding box center [877, 76] width 56 height 6
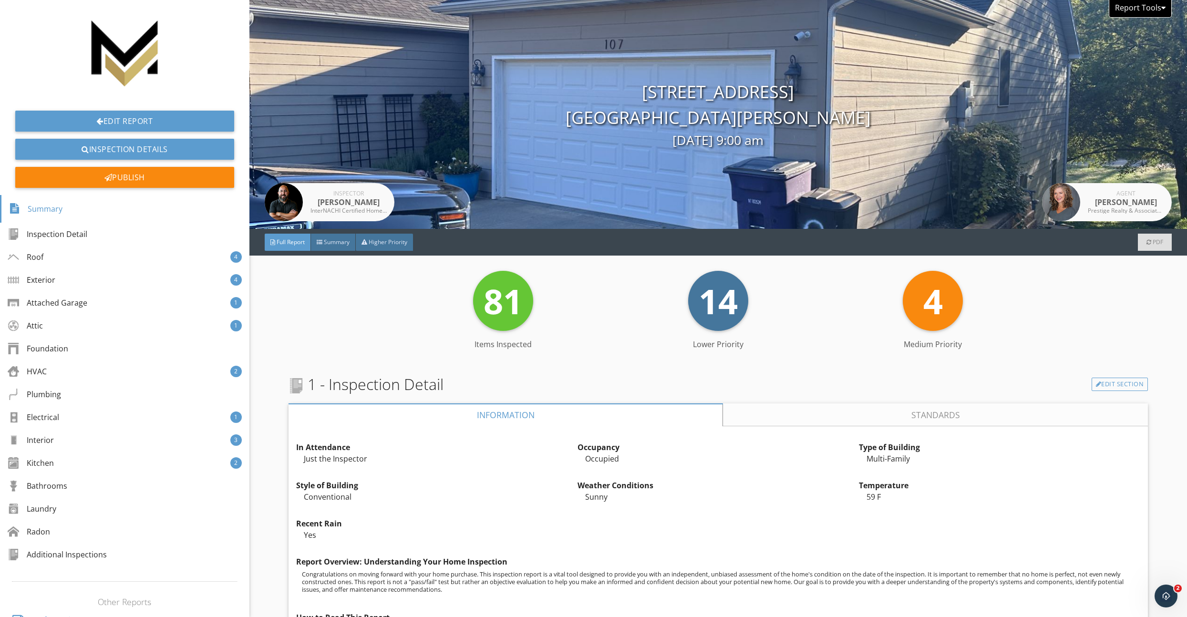
click at [1136, 14] on div "Report Tools" at bounding box center [1140, 9] width 63 height 18
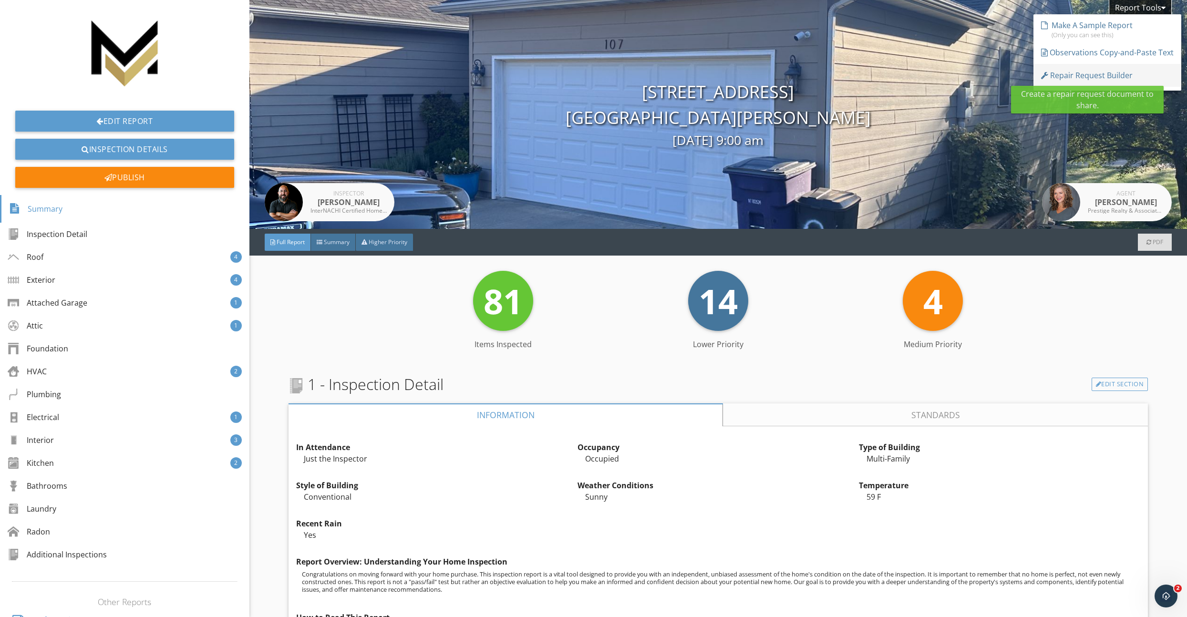
click at [1080, 78] on div "Repair Request Builder" at bounding box center [1087, 75] width 92 height 11
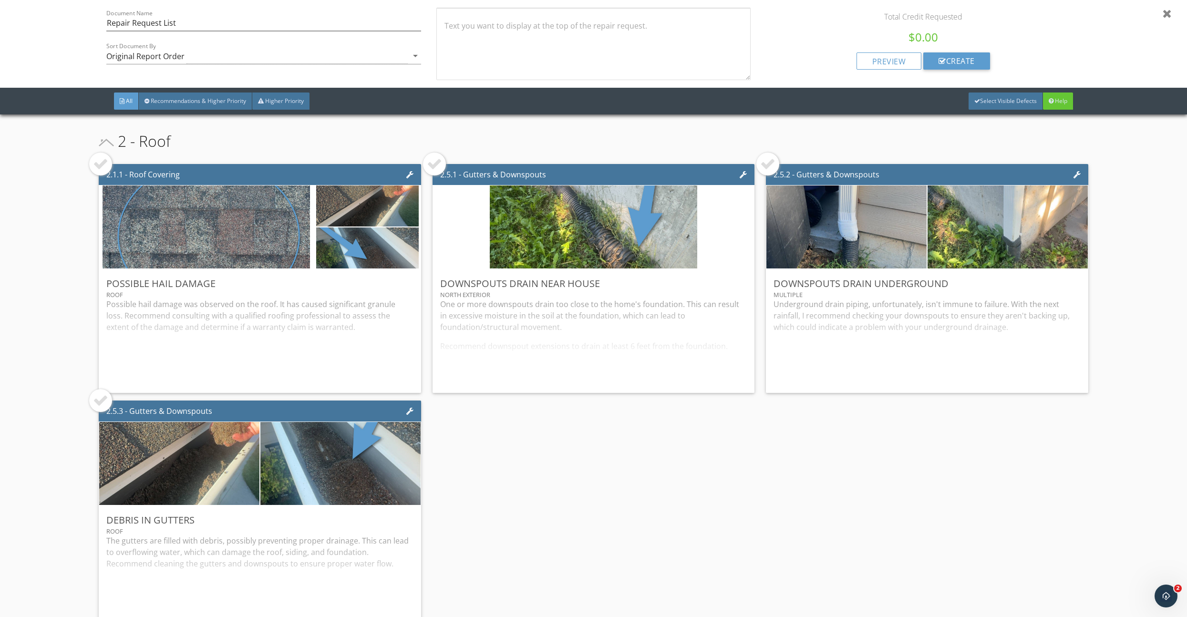
drag, startPoint x: 100, startPoint y: 165, endPoint x: 126, endPoint y: 165, distance: 26.2
click at [100, 165] on div at bounding box center [100, 163] width 15 height 15
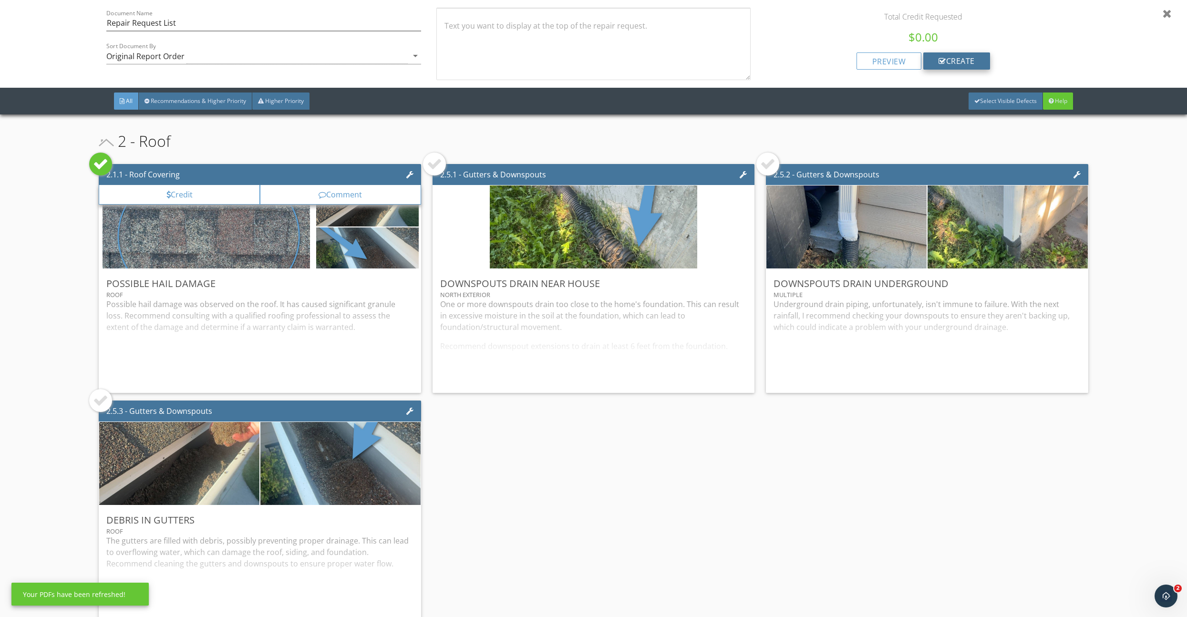
click at [941, 62] on div at bounding box center [943, 61] width 8 height 8
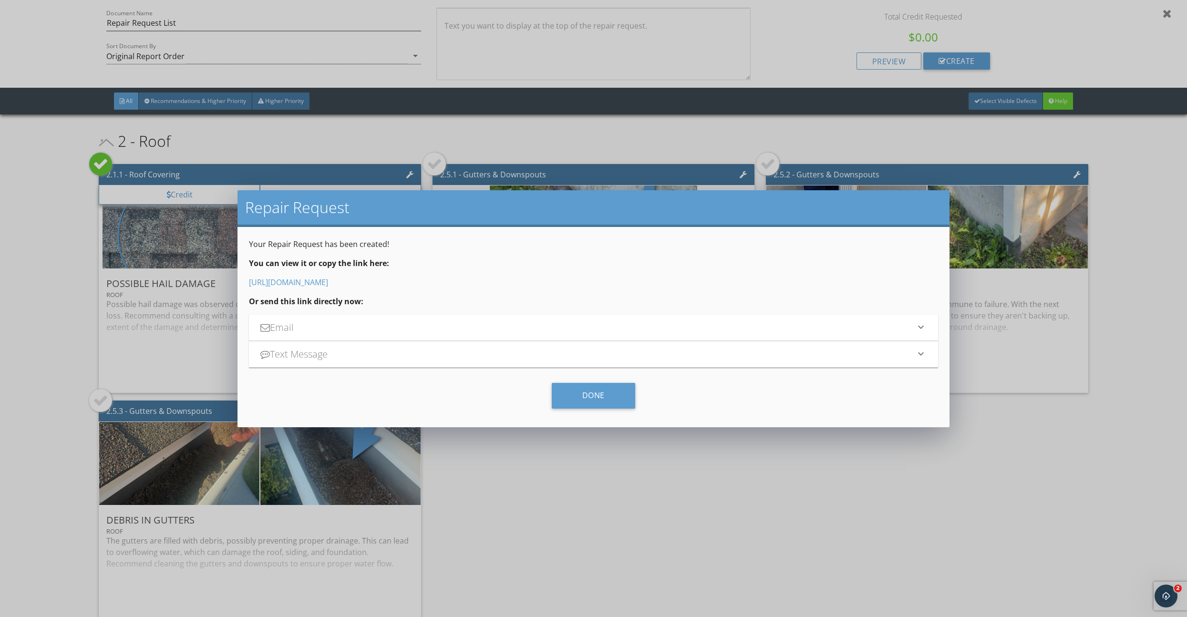
click at [328, 282] on link "[URL][DOMAIN_NAME]" at bounding box center [288, 282] width 79 height 10
click at [1168, 17] on div "Repair Request Your Repair Request has been created! You can view it or copy th…" at bounding box center [593, 308] width 1187 height 617
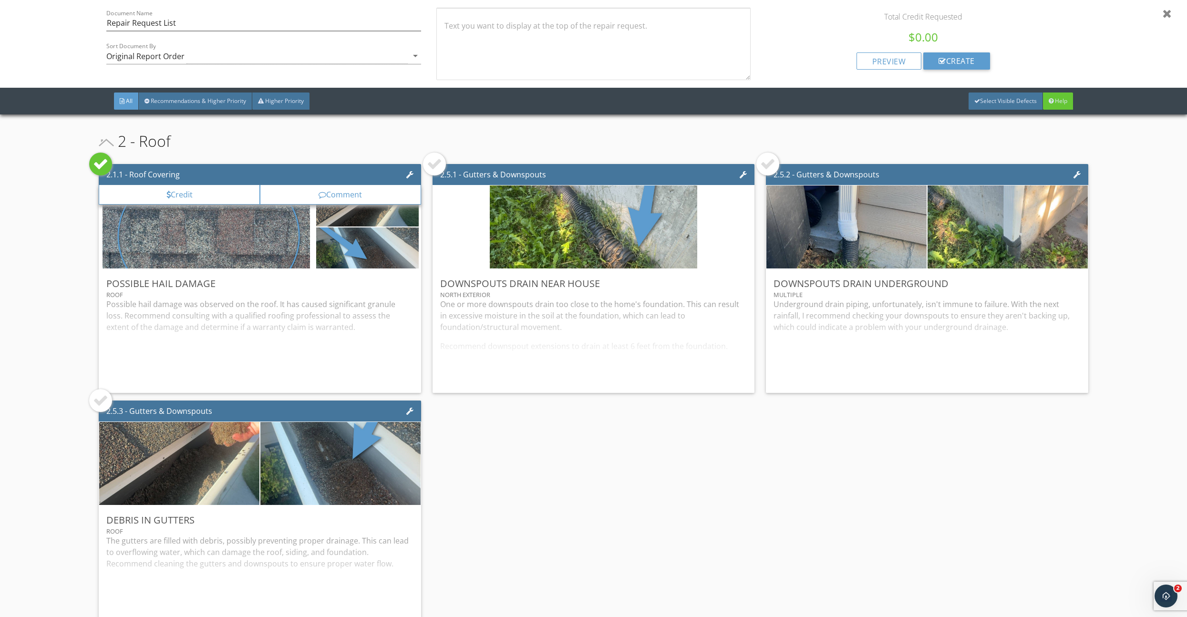
click at [1165, 13] on div at bounding box center [1167, 13] width 9 height 11
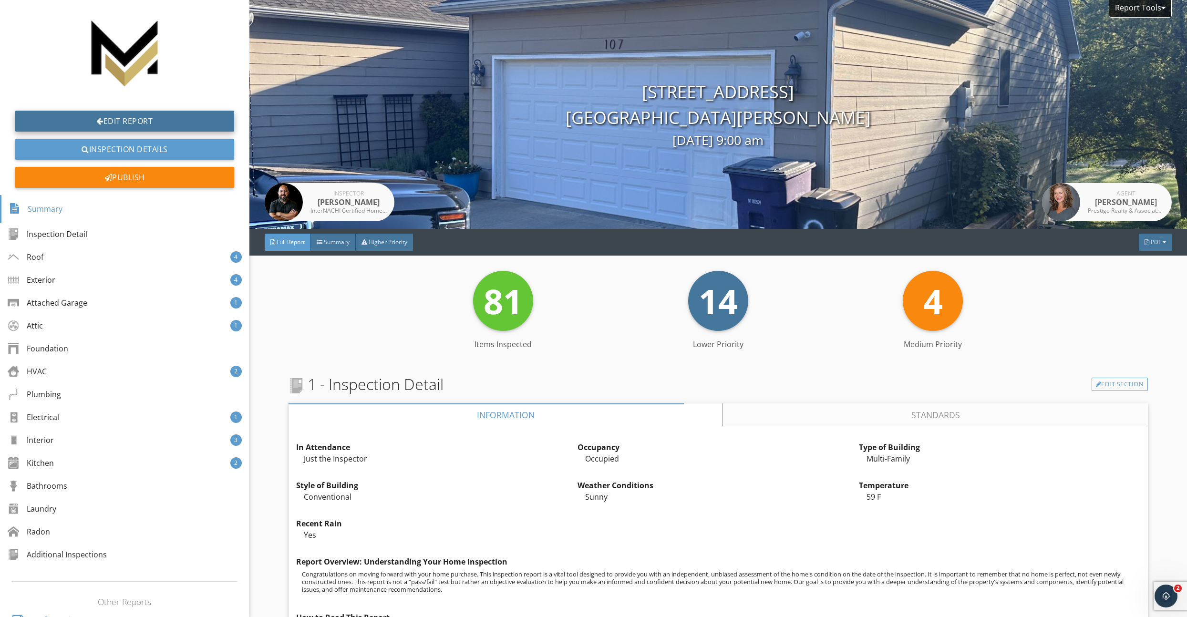
click at [110, 125] on link "Edit Report" at bounding box center [124, 121] width 219 height 21
